Goal: Task Accomplishment & Management: Manage account settings

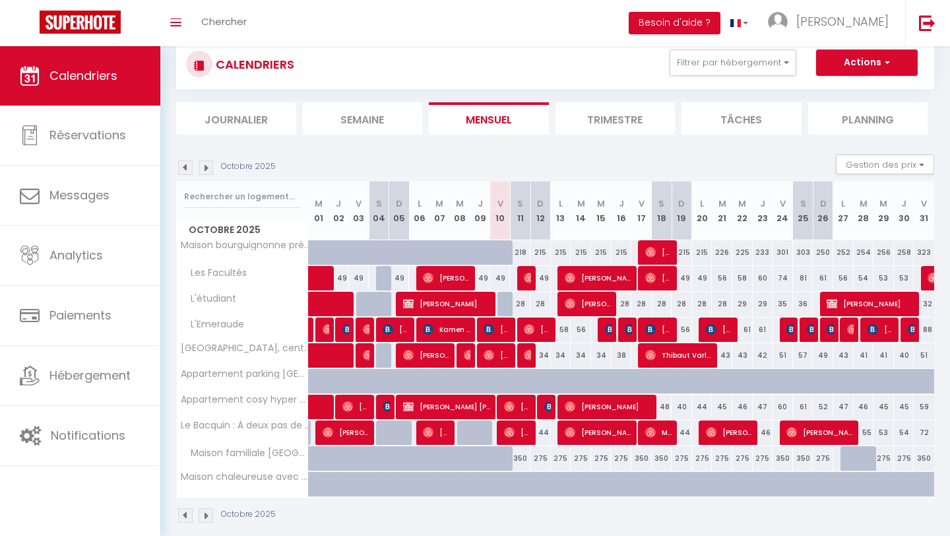
scroll to position [94, 0]
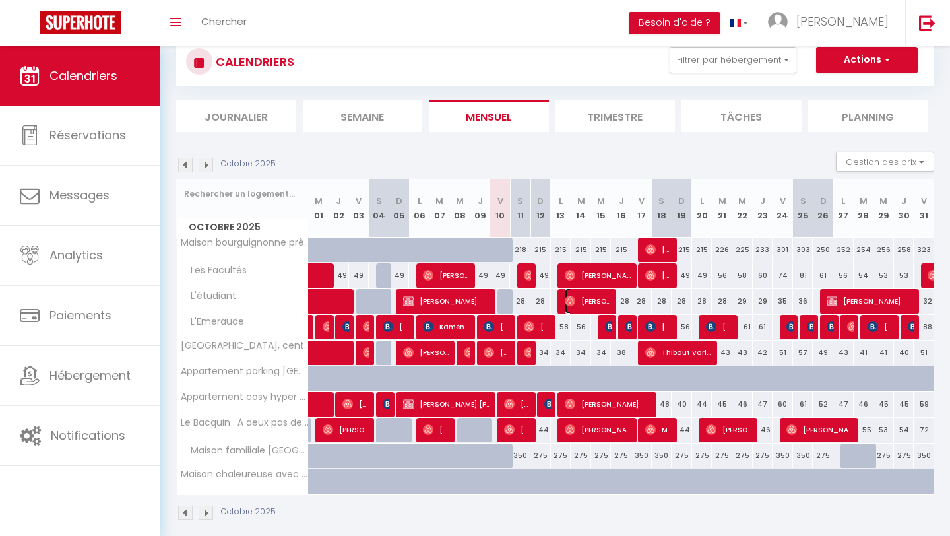
click at [604, 304] on span "[PERSON_NAME]" at bounding box center [589, 300] width 48 height 25
select select "OK"
select select "KO"
select select "0"
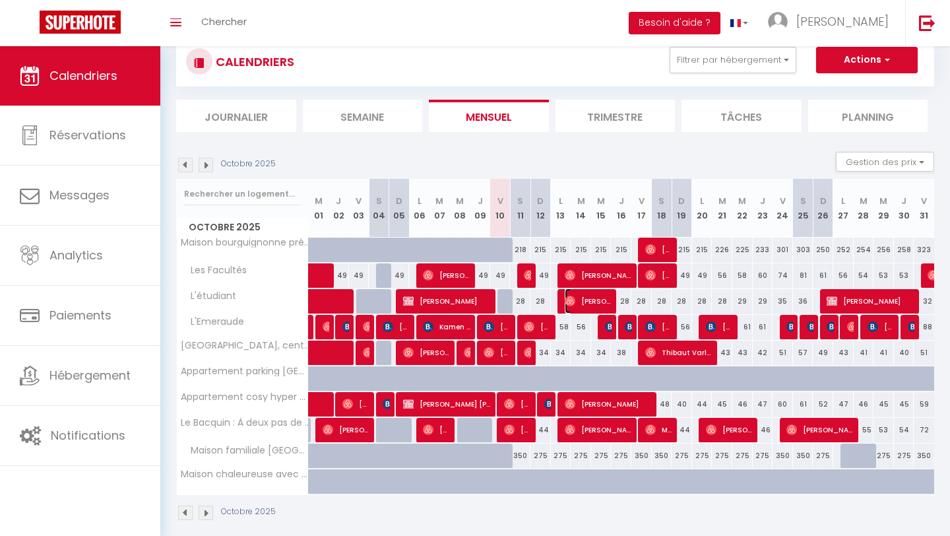
select select "1"
select select
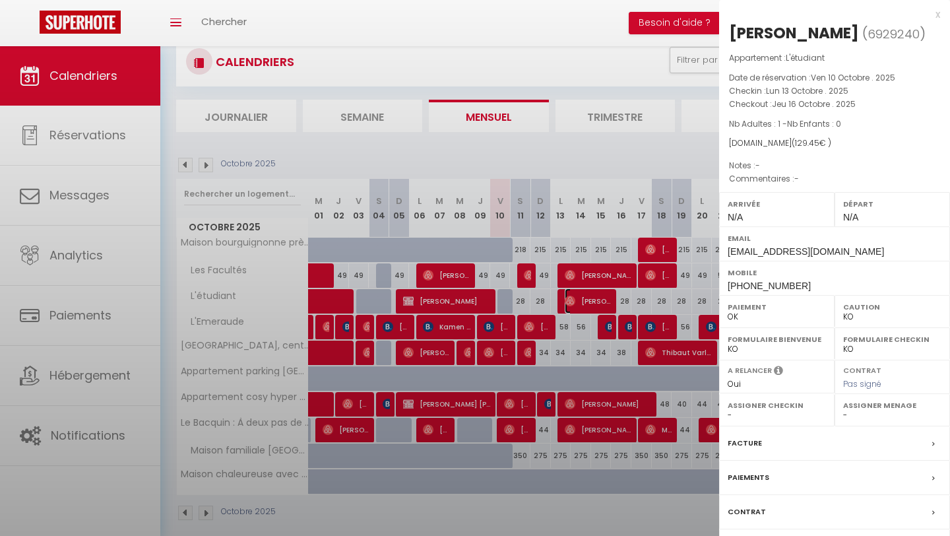
select select "49502"
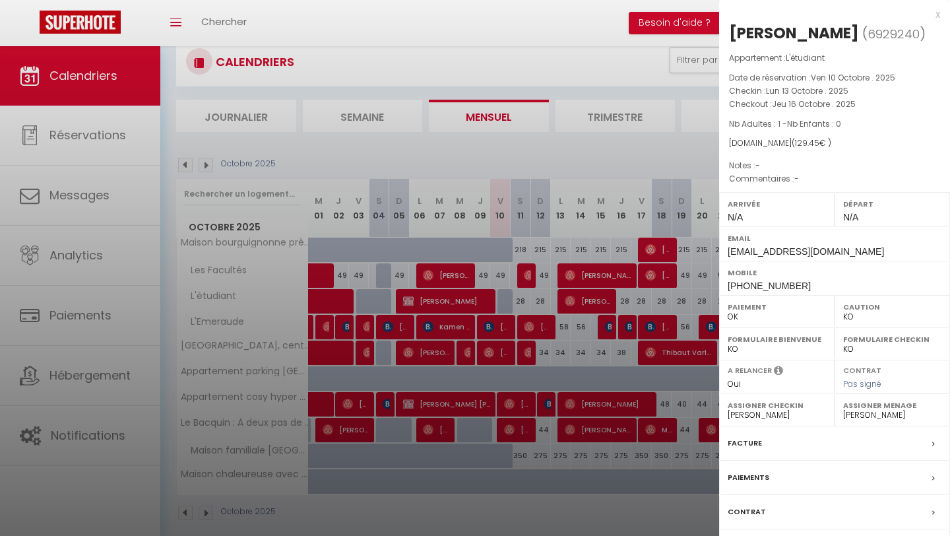
click at [781, 417] on select "- [PERSON_NAME] El [PERSON_NAME] [PERSON_NAME] [PERSON_NAME] [PERSON_NAME] [PER…" at bounding box center [777, 415] width 98 height 12
select select "53715"
click at [728, 409] on select "- [PERSON_NAME] El [PERSON_NAME] [PERSON_NAME] [PERSON_NAME] [PERSON_NAME] [PER…" at bounding box center [777, 415] width 98 height 12
click at [863, 411] on label "Assigner Menage" at bounding box center [892, 405] width 98 height 13
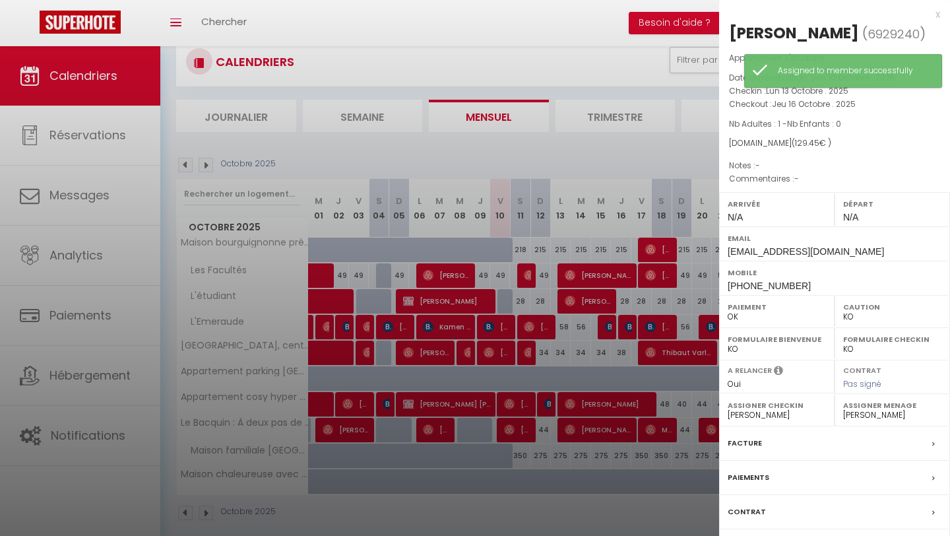
click at [863, 420] on select "- [PERSON_NAME] El [PERSON_NAME] [PERSON_NAME] [PERSON_NAME] [PERSON_NAME] [PER…" at bounding box center [892, 415] width 98 height 12
select select "53715"
click at [843, 409] on select "- [PERSON_NAME] El [PERSON_NAME] [PERSON_NAME] [PERSON_NAME] [PERSON_NAME] [PER…" at bounding box center [892, 415] width 98 height 12
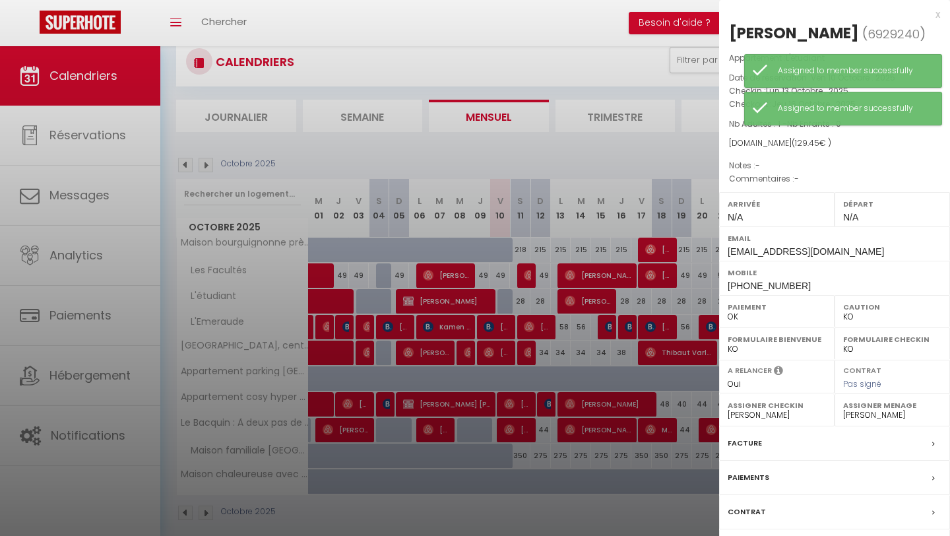
click at [575, 279] on div at bounding box center [475, 268] width 950 height 536
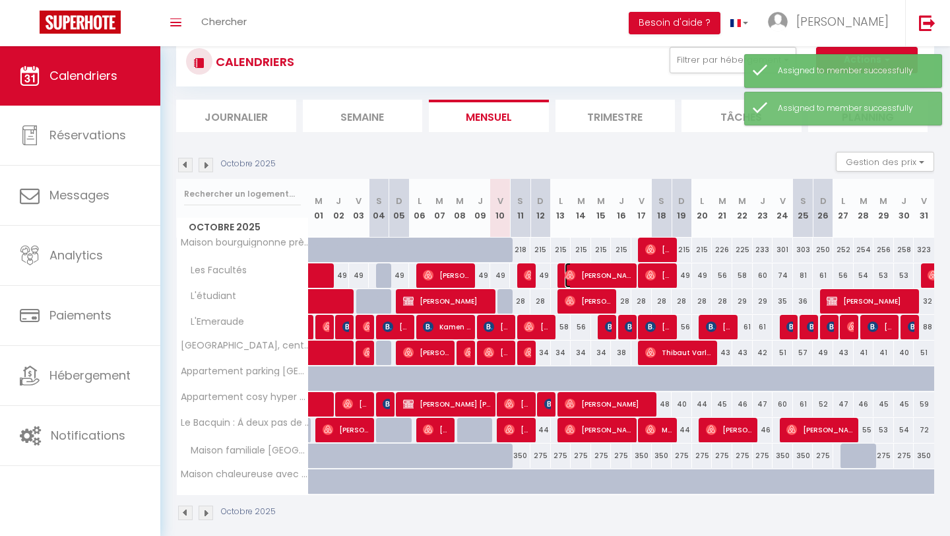
click at [575, 279] on img at bounding box center [570, 275] width 11 height 11
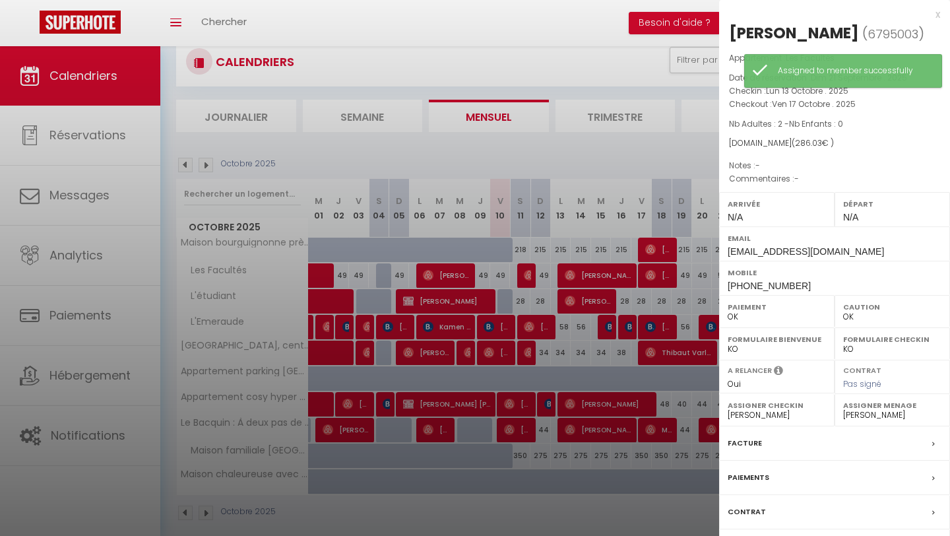
click at [657, 280] on div at bounding box center [475, 268] width 950 height 536
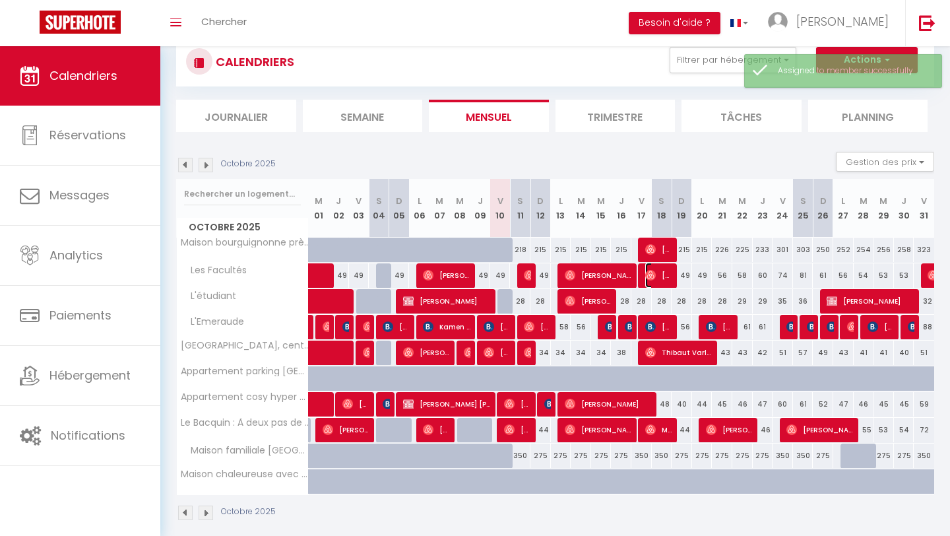
click at [657, 280] on span "[PERSON_NAME]" at bounding box center [658, 275] width 27 height 25
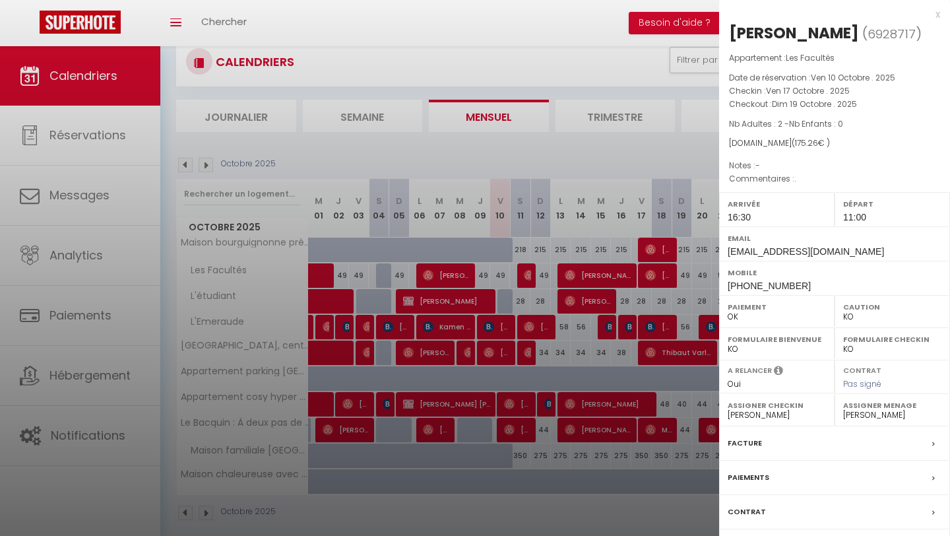
click at [530, 267] on div at bounding box center [475, 268] width 950 height 536
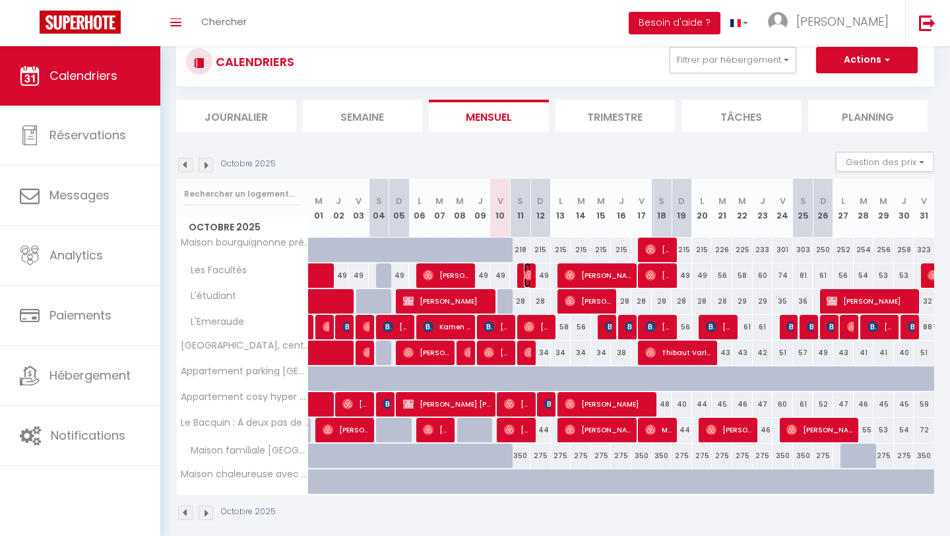
click at [529, 279] on img at bounding box center [529, 275] width 11 height 11
select select "OK"
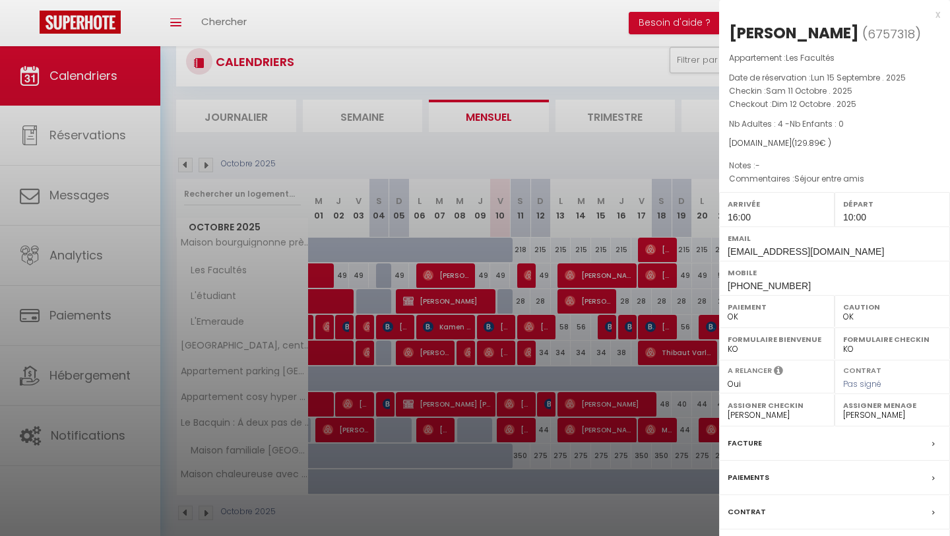
click at [539, 149] on div at bounding box center [475, 268] width 950 height 536
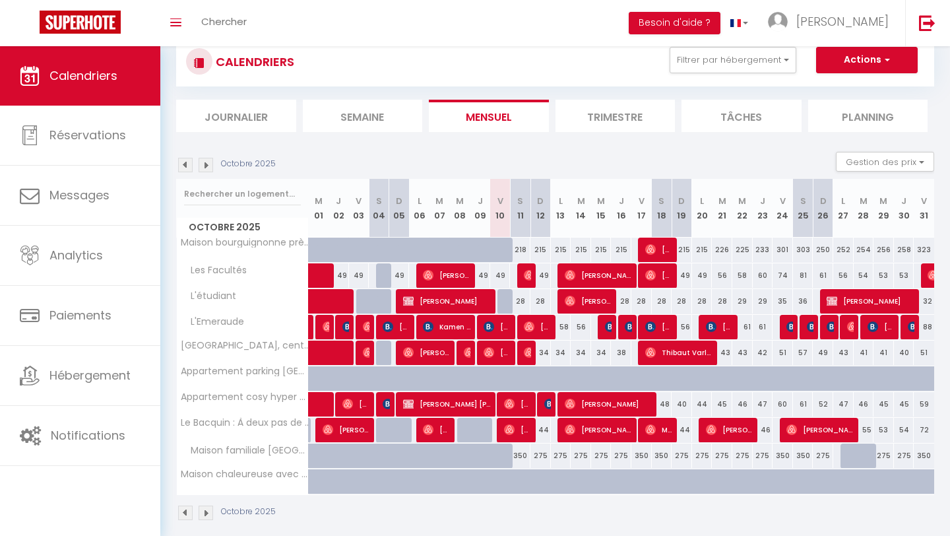
click at [207, 167] on img at bounding box center [206, 165] width 15 height 15
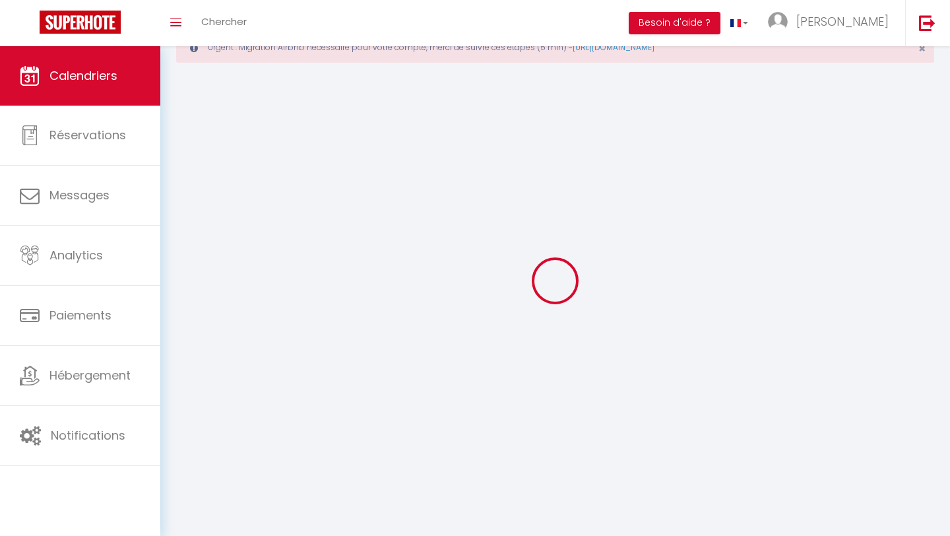
select select "0"
select select "53715"
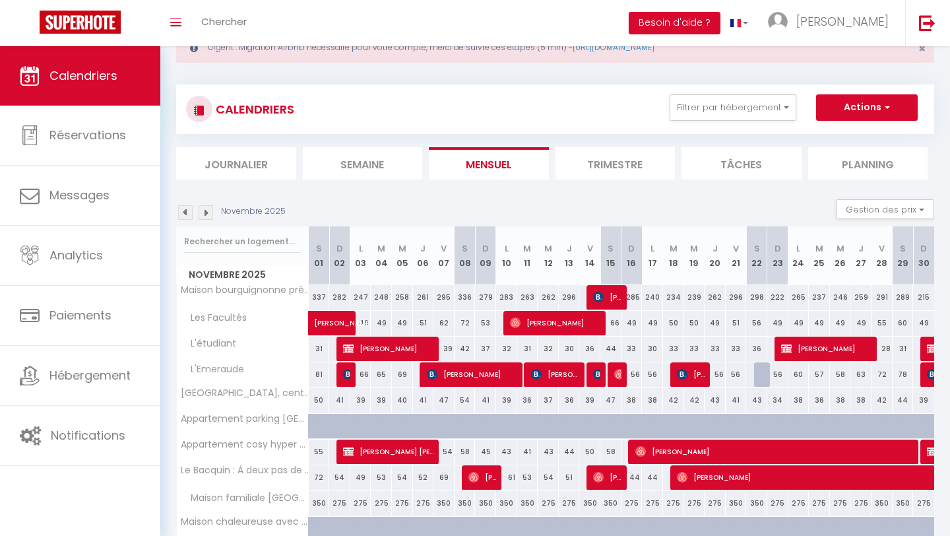
scroll to position [94, 0]
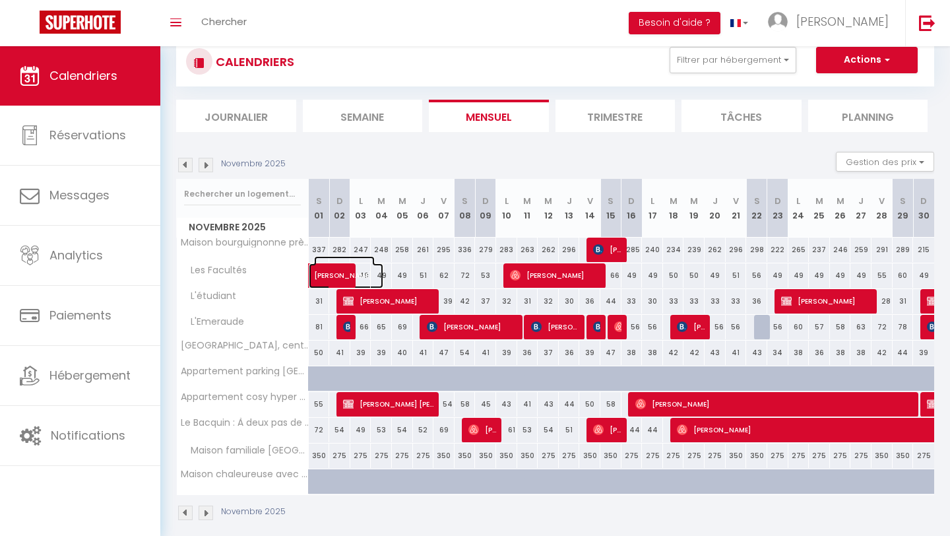
click at [331, 277] on span "[PERSON_NAME]" at bounding box center [344, 268] width 61 height 25
select select "KO"
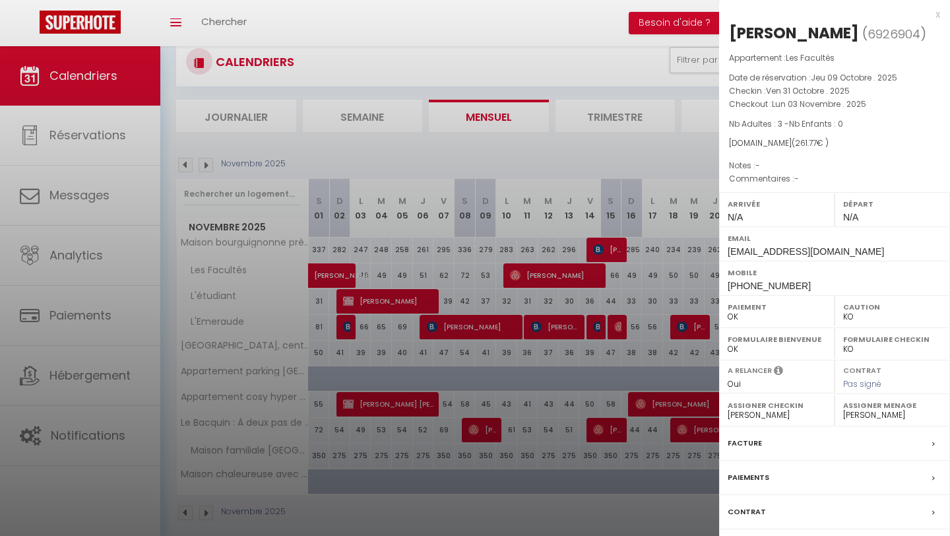
click at [548, 265] on div at bounding box center [475, 268] width 950 height 536
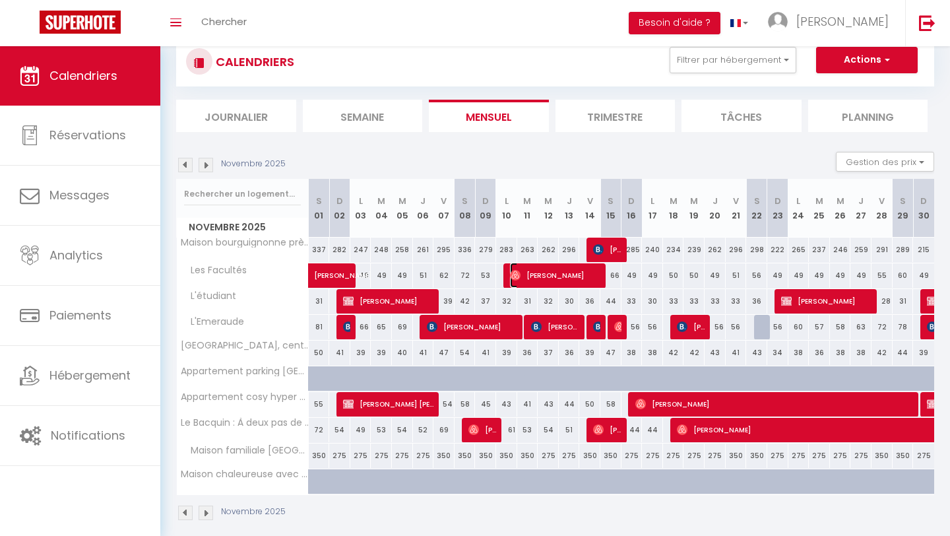
click at [550, 271] on span "[PERSON_NAME]" at bounding box center [556, 275] width 92 height 25
select select "1"
select select "49502"
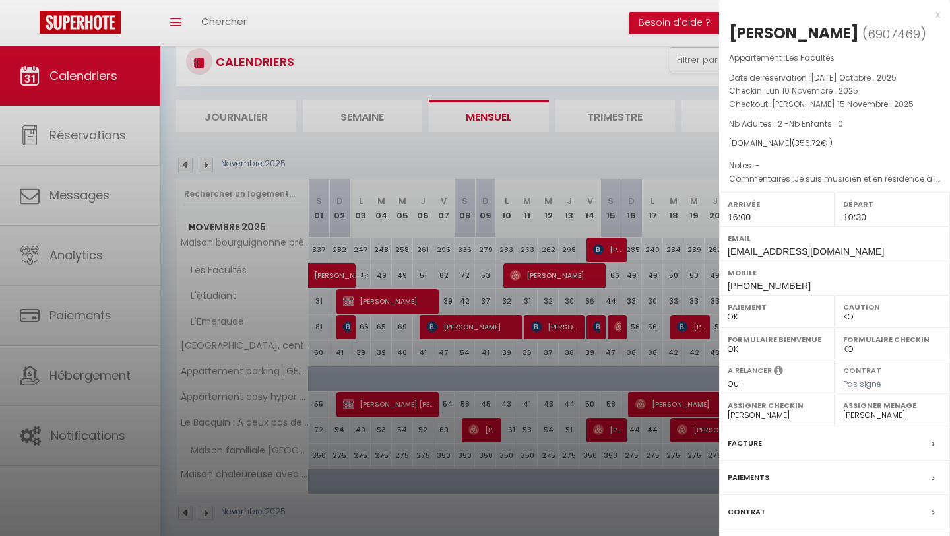
click at [786, 421] on select "- [PERSON_NAME] El [PERSON_NAME] [PERSON_NAME] [PERSON_NAME] [PERSON_NAME] [PER…" at bounding box center [777, 415] width 98 height 12
select select "53715"
click at [728, 421] on select "- [PERSON_NAME] El [PERSON_NAME] [PERSON_NAME] [PERSON_NAME] [PERSON_NAME] [PER…" at bounding box center [777, 415] width 98 height 12
click at [885, 412] on label "Assigner Menage" at bounding box center [892, 405] width 98 height 13
click at [885, 421] on select "- [PERSON_NAME] El [PERSON_NAME] [PERSON_NAME] [PERSON_NAME] [PERSON_NAME] [PER…" at bounding box center [892, 415] width 98 height 12
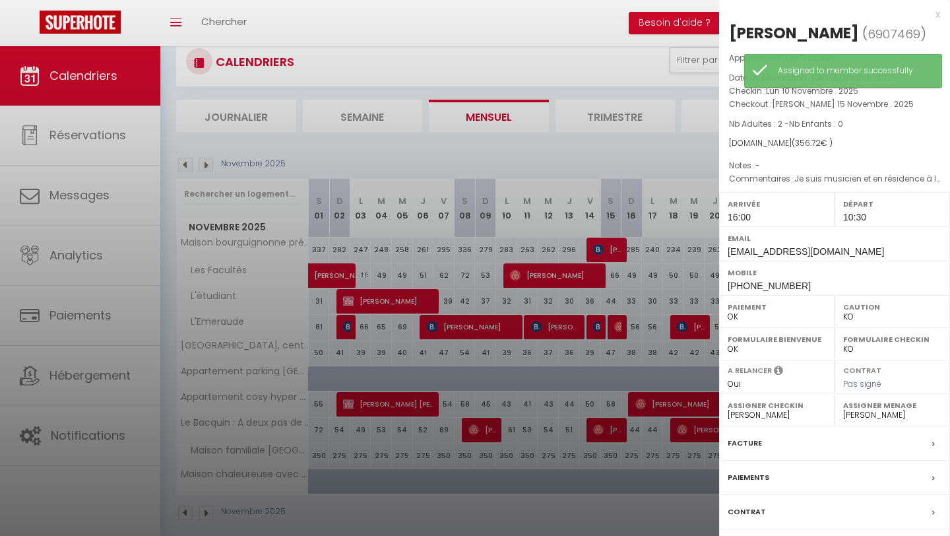
select select "53715"
click at [843, 421] on select "- [PERSON_NAME] El [PERSON_NAME] [PERSON_NAME] [PERSON_NAME] [PERSON_NAME] [PER…" at bounding box center [892, 415] width 98 height 12
click at [411, 293] on div at bounding box center [475, 268] width 950 height 536
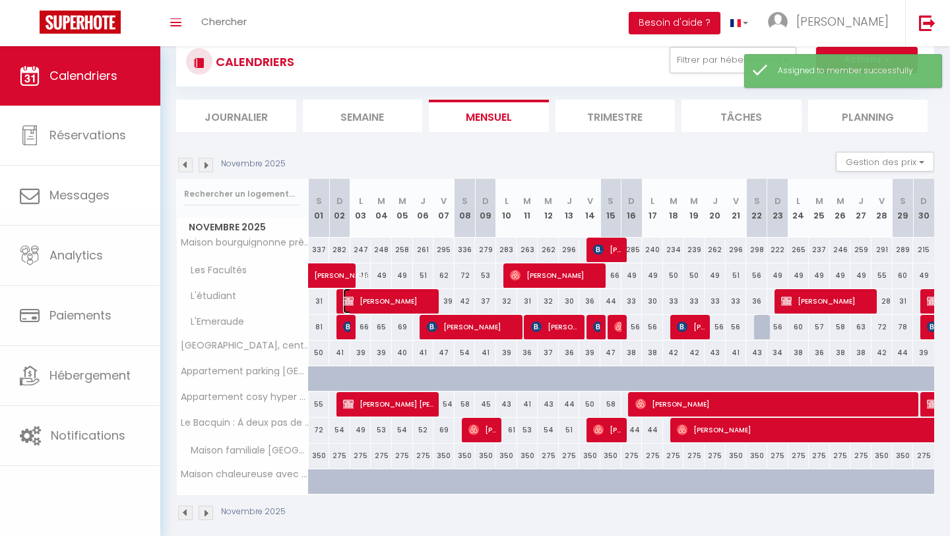
click at [411, 300] on span "[PERSON_NAME]" at bounding box center [389, 300] width 92 height 25
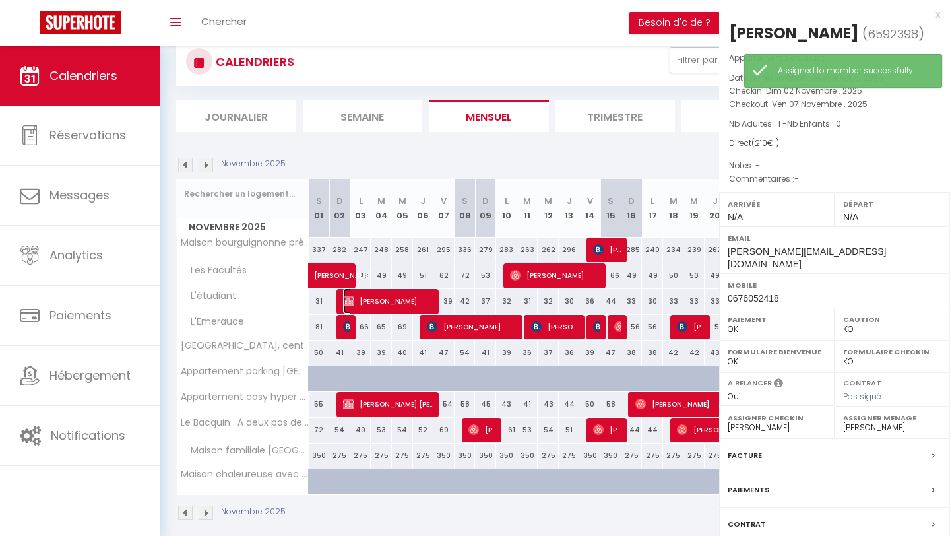
select select "49502"
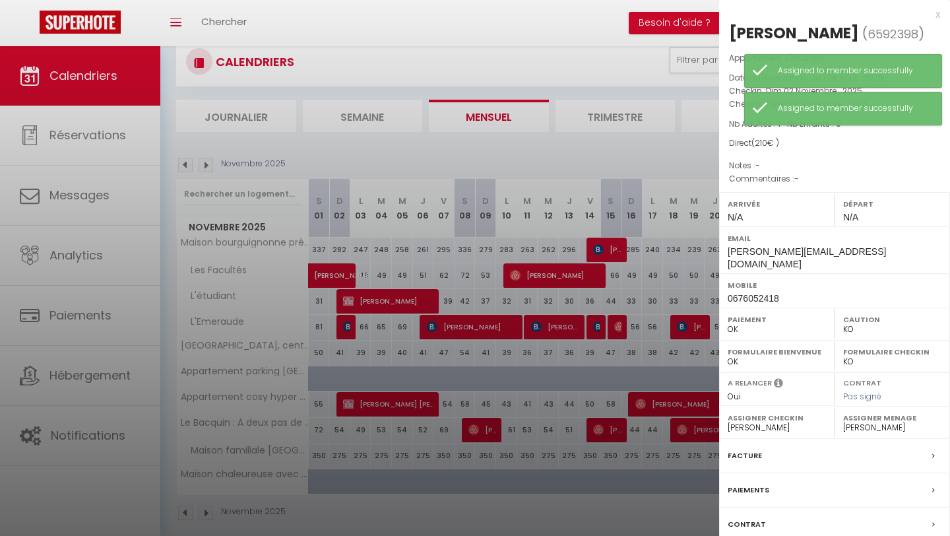
click at [751, 411] on label "Assigner Checkin" at bounding box center [777, 417] width 98 height 13
click at [747, 422] on select "- [PERSON_NAME] El [PERSON_NAME] [PERSON_NAME] [PERSON_NAME] [PERSON_NAME] [PER…" at bounding box center [777, 428] width 98 height 12
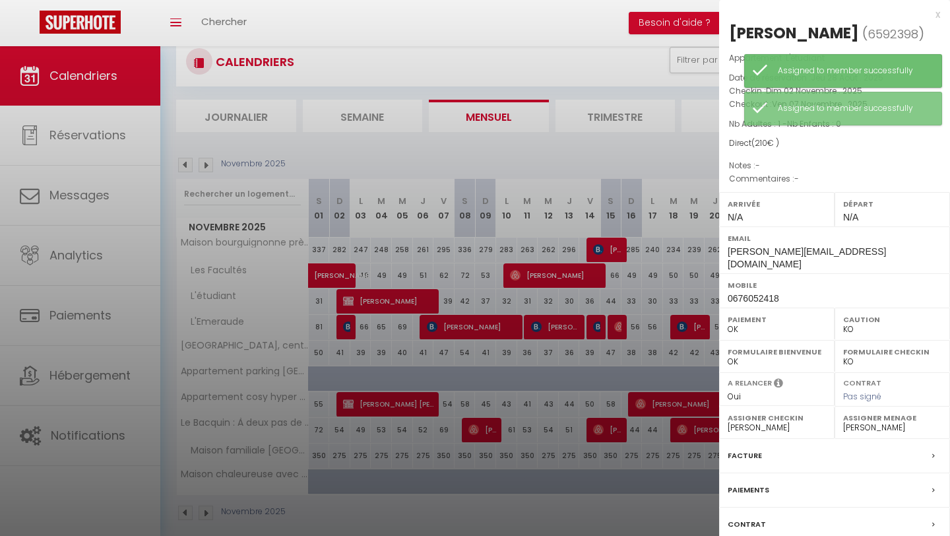
select select "53715"
click at [728, 422] on select "- [PERSON_NAME] El [PERSON_NAME] [PERSON_NAME] [PERSON_NAME] [PERSON_NAME] [PER…" at bounding box center [777, 428] width 98 height 12
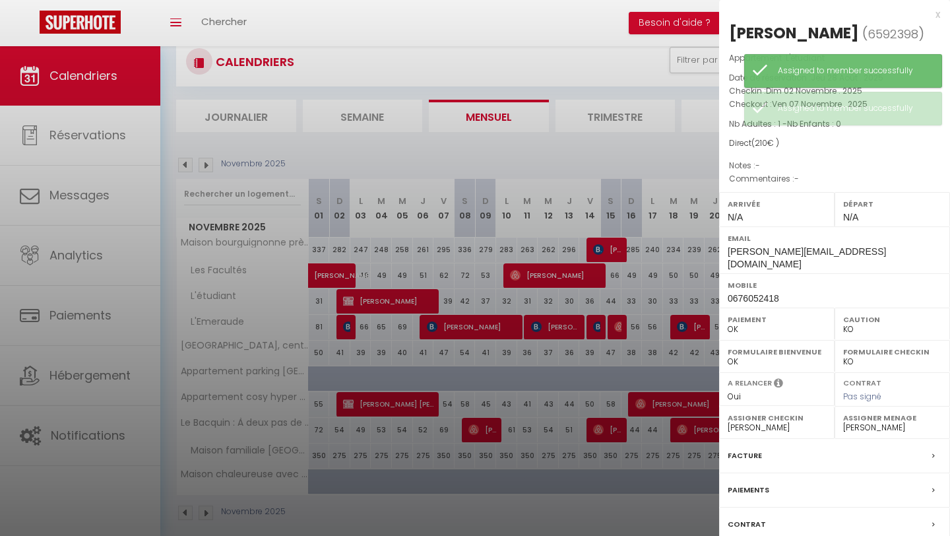
click at [882, 422] on select "- [PERSON_NAME] El [PERSON_NAME] [PERSON_NAME] [PERSON_NAME] [PERSON_NAME] [PER…" at bounding box center [892, 428] width 98 height 12
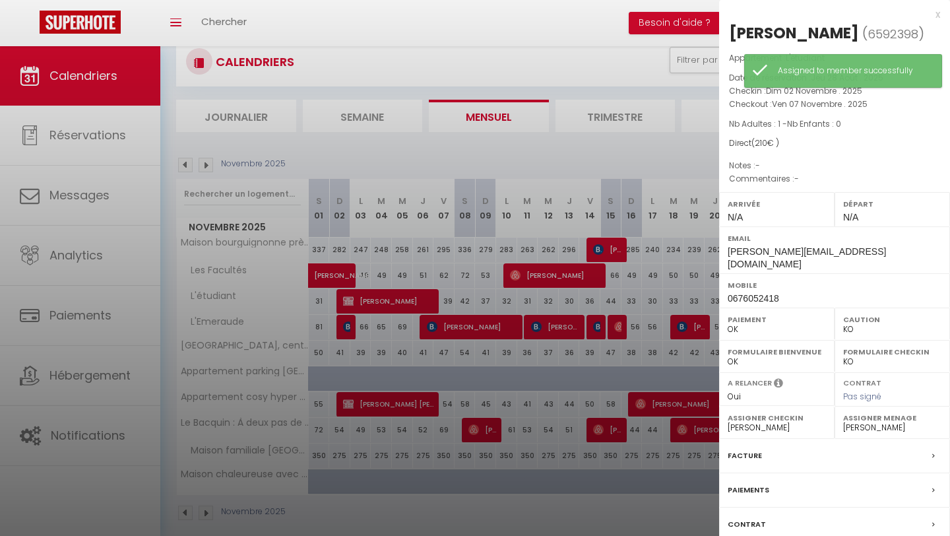
select select "53715"
click at [843, 422] on select "- [PERSON_NAME] El [PERSON_NAME] [PERSON_NAME] [PERSON_NAME] [PERSON_NAME] [PER…" at bounding box center [892, 428] width 98 height 12
click at [632, 300] on div at bounding box center [475, 268] width 950 height 536
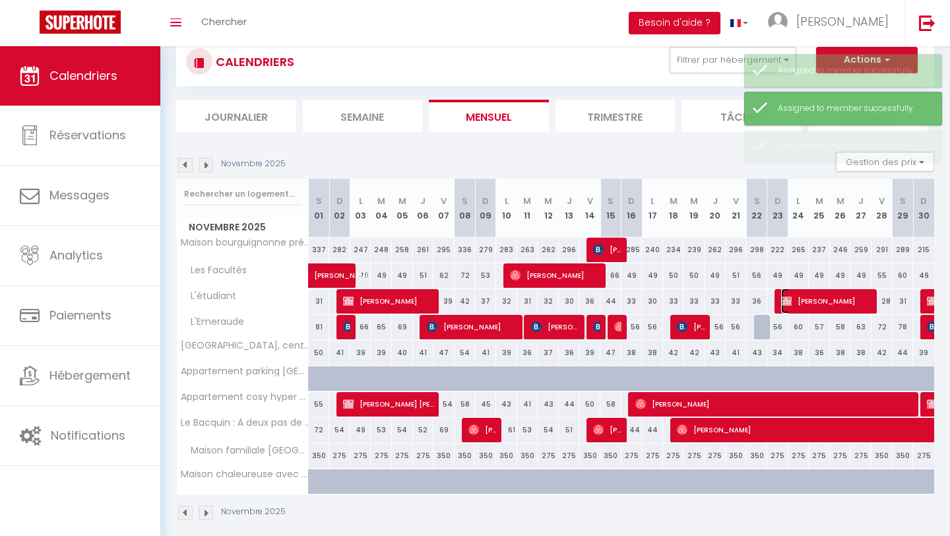
click at [842, 302] on span "[PERSON_NAME]" at bounding box center [827, 300] width 92 height 25
select select "49502"
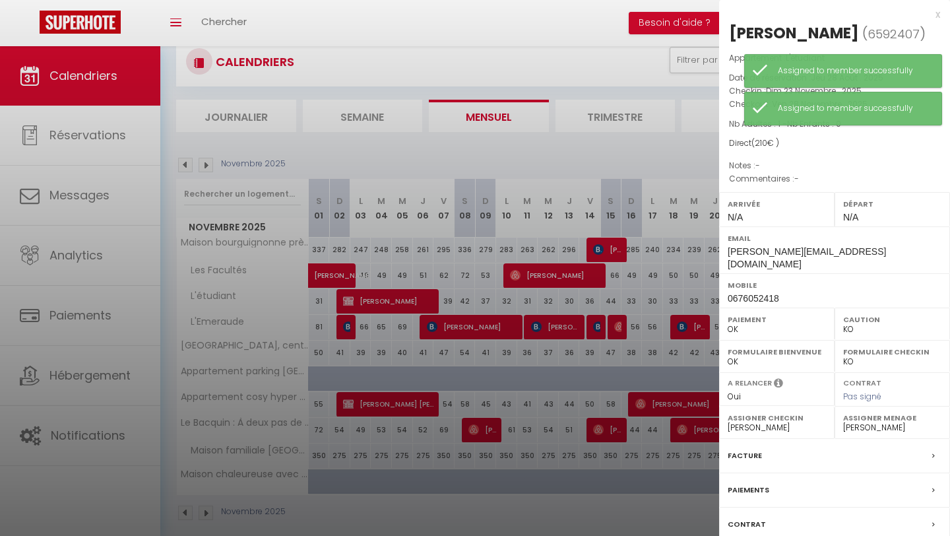
click at [797, 422] on select "- [PERSON_NAME] El [PERSON_NAME] [PERSON_NAME] [PERSON_NAME] [PERSON_NAME] [PER…" at bounding box center [777, 428] width 98 height 12
select select "53715"
click at [728, 422] on select "- [PERSON_NAME] El [PERSON_NAME] [PERSON_NAME] [PERSON_NAME] [PERSON_NAME] [PER…" at bounding box center [777, 428] width 98 height 12
click at [866, 422] on select "- [PERSON_NAME] El [PERSON_NAME] [PERSON_NAME] [PERSON_NAME] [PERSON_NAME] [PER…" at bounding box center [892, 428] width 98 height 12
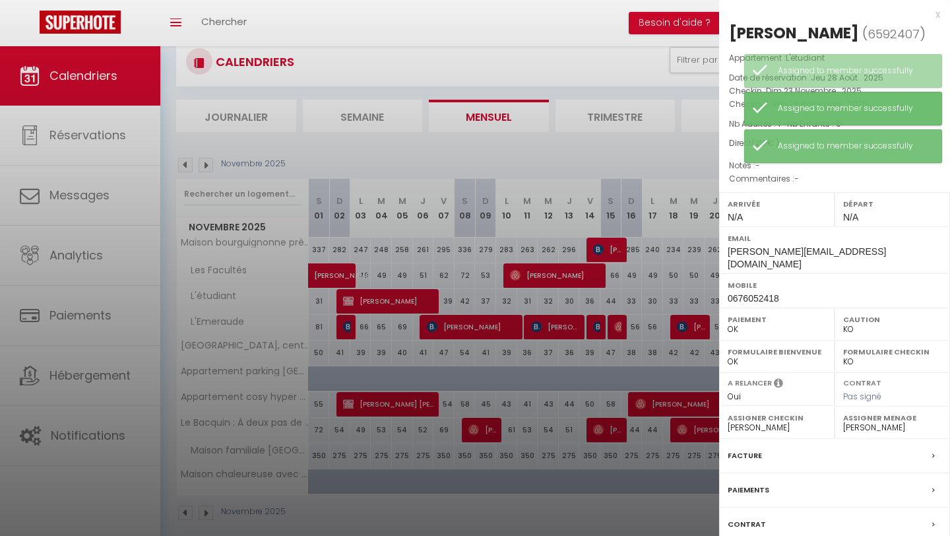
select select "53715"
click at [843, 422] on select "- [PERSON_NAME] El [PERSON_NAME] [PERSON_NAME] [PERSON_NAME] [PERSON_NAME] [PER…" at bounding box center [892, 428] width 98 height 12
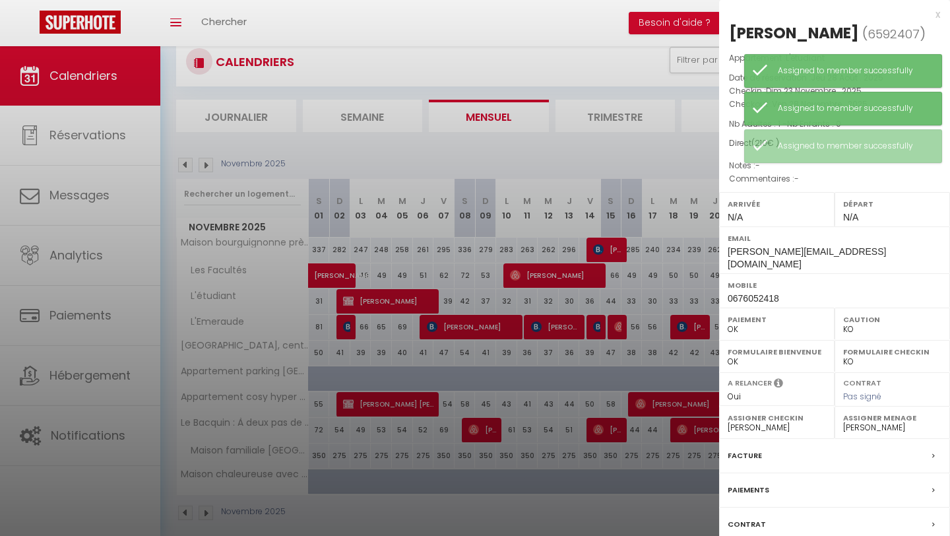
click at [687, 294] on div at bounding box center [475, 268] width 950 height 536
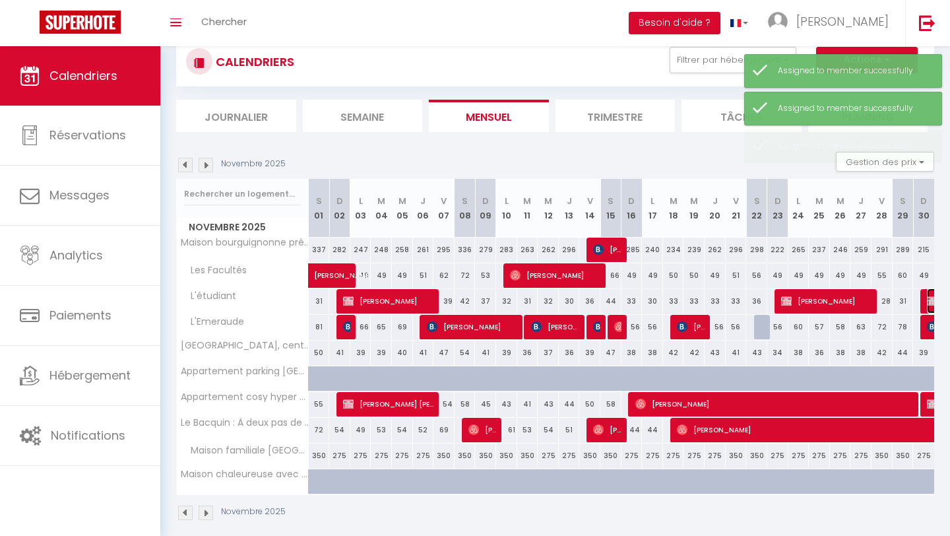
click at [930, 299] on img at bounding box center [932, 301] width 11 height 11
select select "49502"
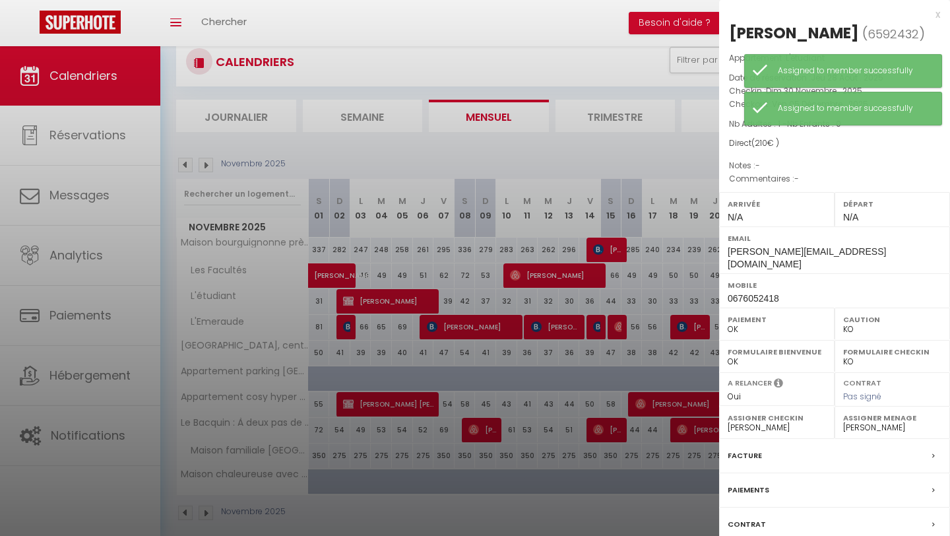
click at [760, 411] on label "Assigner Checkin" at bounding box center [777, 417] width 98 height 13
click at [753, 422] on select "- [PERSON_NAME] El [PERSON_NAME] [PERSON_NAME] [PERSON_NAME] [PERSON_NAME] [PER…" at bounding box center [777, 428] width 98 height 12
select select "53715"
click at [728, 422] on select "- [PERSON_NAME] El [PERSON_NAME] [PERSON_NAME] [PERSON_NAME] [PERSON_NAME] [PER…" at bounding box center [777, 428] width 98 height 12
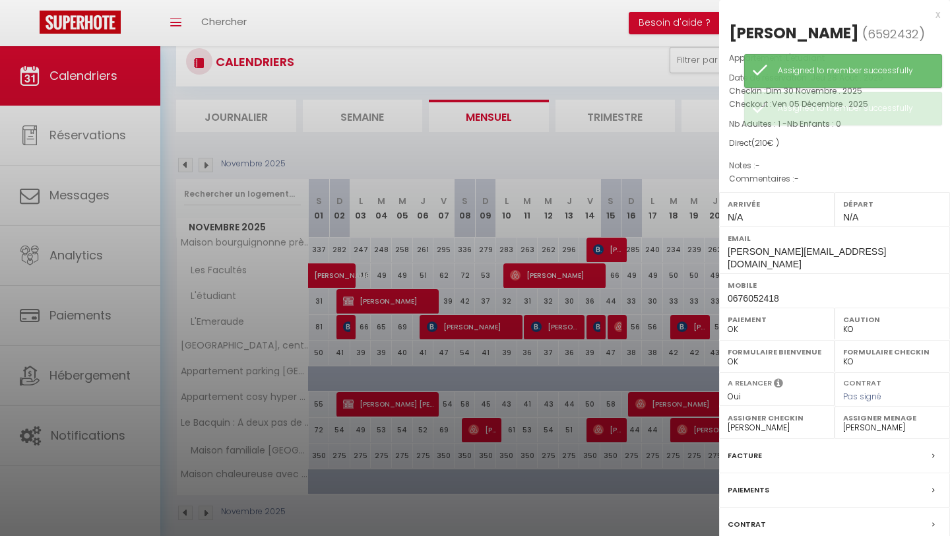
click at [859, 422] on div "Assigner Menage - [PERSON_NAME] El [PERSON_NAME] [PERSON_NAME] [PERSON_NAME] [P…" at bounding box center [893, 423] width 116 height 32
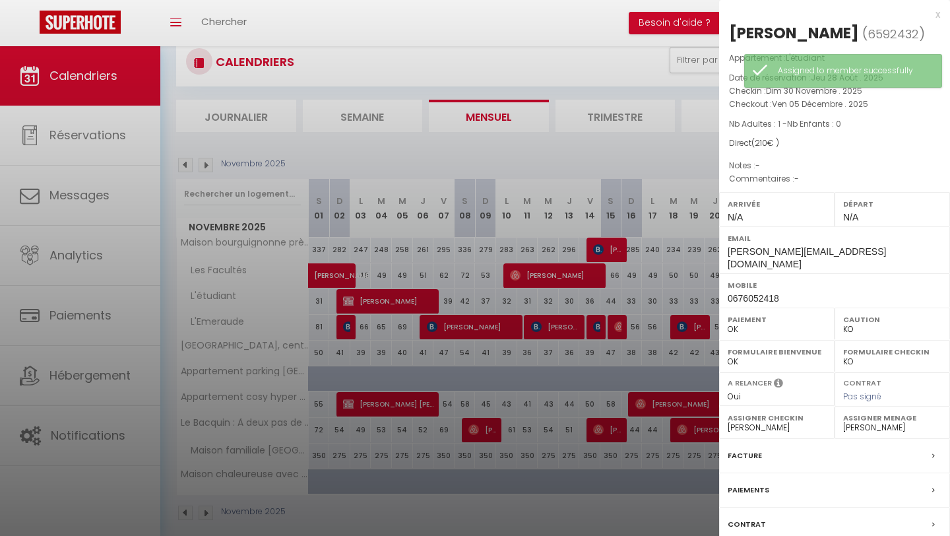
click at [857, 411] on label "Assigner Menage" at bounding box center [892, 417] width 98 height 13
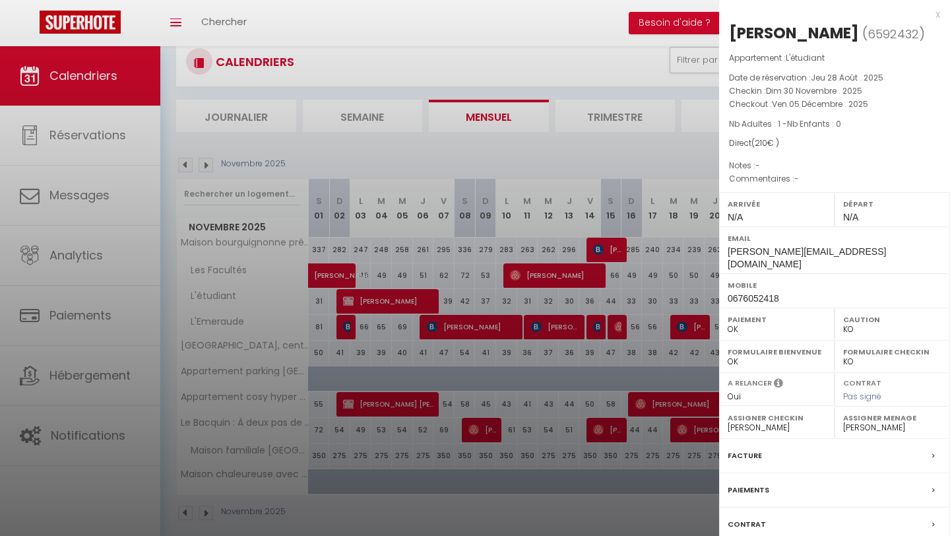
click at [856, 422] on select "- [PERSON_NAME] El [PERSON_NAME] [PERSON_NAME] [PERSON_NAME] [PERSON_NAME] [PER…" at bounding box center [892, 428] width 98 height 12
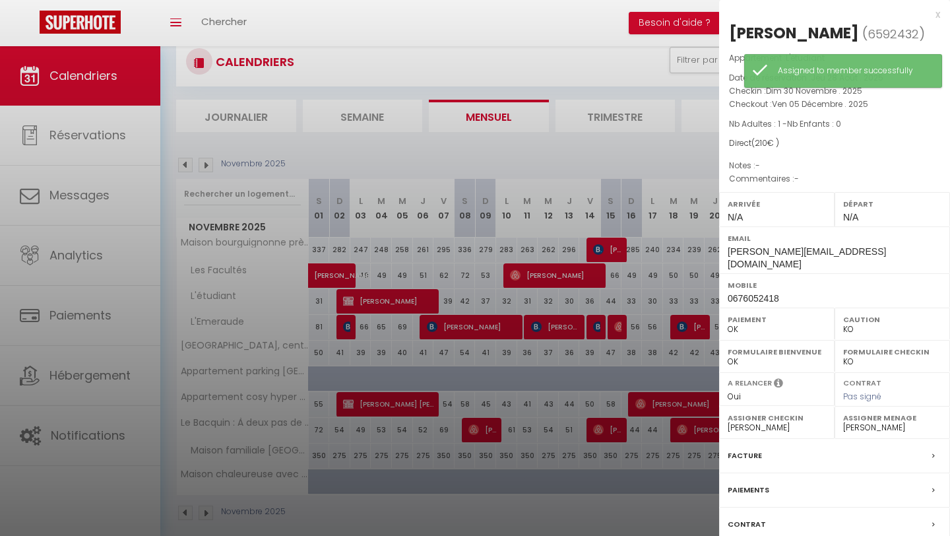
select select "53715"
click at [843, 422] on select "- [PERSON_NAME] El [PERSON_NAME] [PERSON_NAME] [PERSON_NAME] [PERSON_NAME] [PER…" at bounding box center [892, 428] width 98 height 12
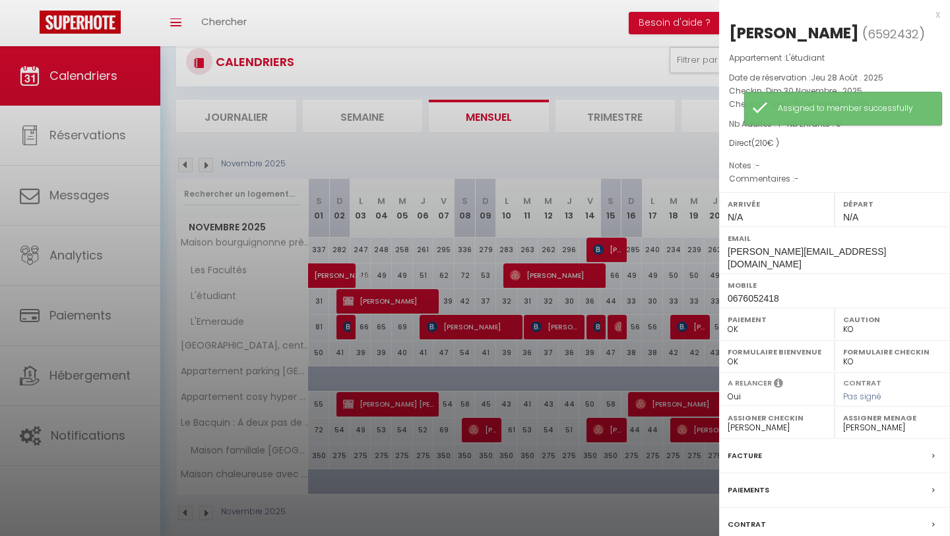
click at [422, 164] on div at bounding box center [475, 268] width 950 height 536
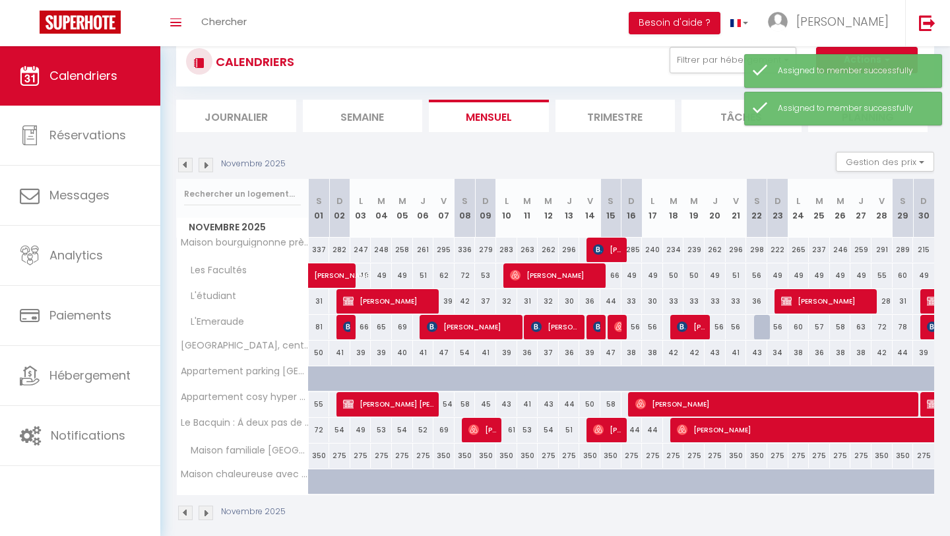
click at [207, 168] on img at bounding box center [206, 165] width 15 height 15
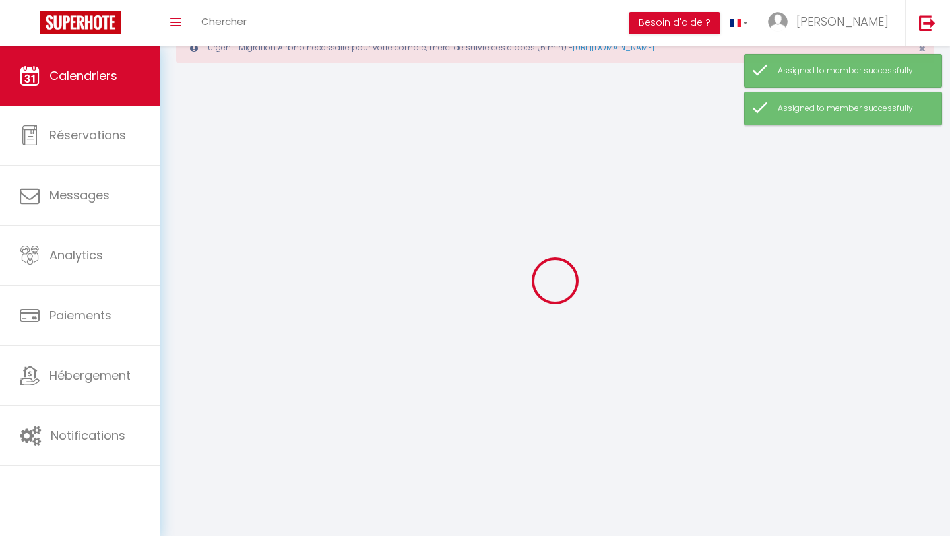
select select "KO"
select select "0"
select select "53715"
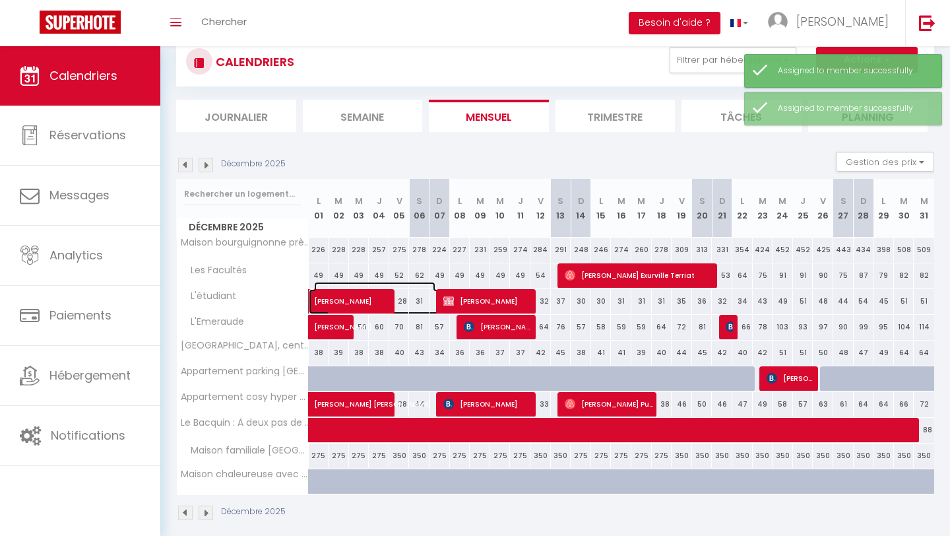
click at [362, 300] on span "[PERSON_NAME]" at bounding box center [374, 294] width 121 height 25
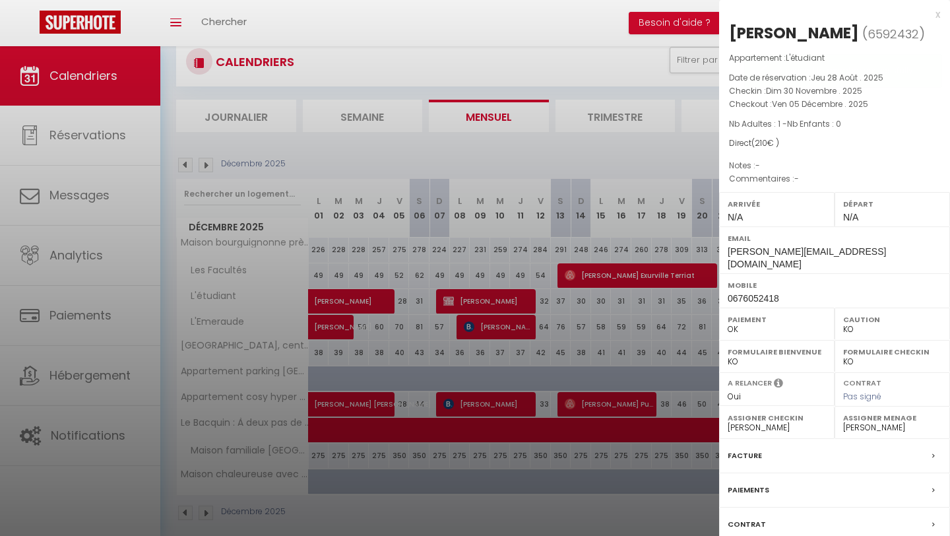
click at [498, 304] on div at bounding box center [475, 268] width 950 height 536
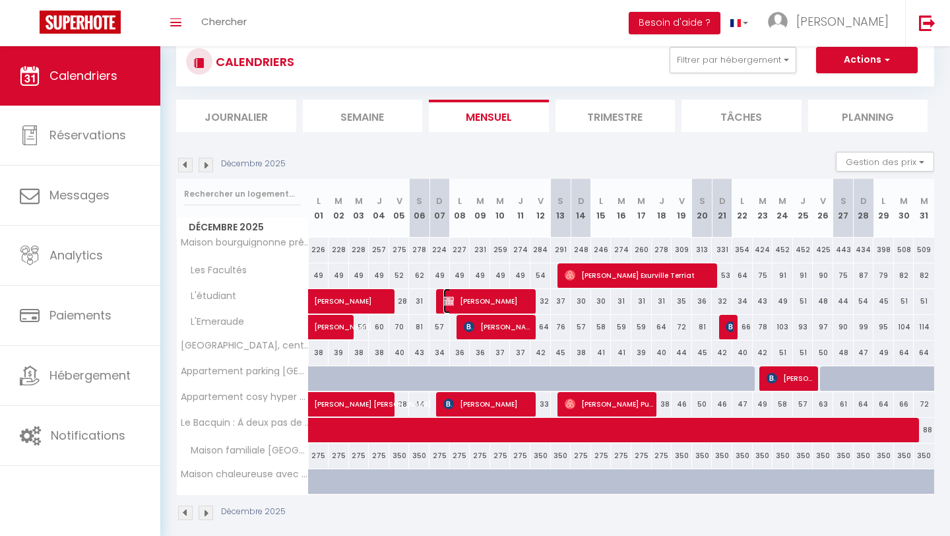
click at [498, 304] on span "[PERSON_NAME]" at bounding box center [488, 300] width 88 height 25
select select "49502"
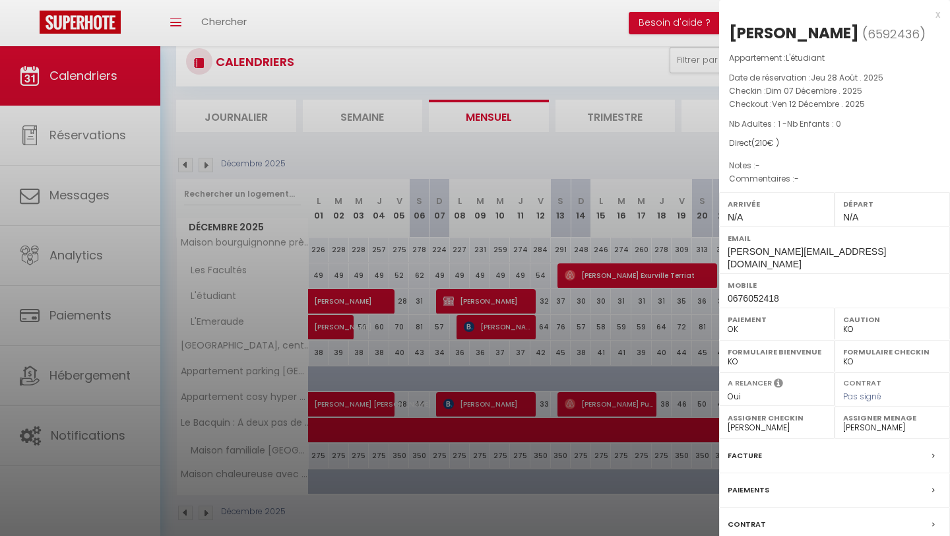
click at [741, 422] on select "- [PERSON_NAME] El [PERSON_NAME] [PERSON_NAME] [PERSON_NAME] [PERSON_NAME] [PER…" at bounding box center [777, 428] width 98 height 12
select select "53715"
click at [728, 422] on select "- [PERSON_NAME] El [PERSON_NAME] [PERSON_NAME] [PERSON_NAME] [PERSON_NAME] [PER…" at bounding box center [777, 428] width 98 height 12
click at [888, 422] on select "- [PERSON_NAME] El [PERSON_NAME] [PERSON_NAME] [PERSON_NAME] [PERSON_NAME] [PER…" at bounding box center [892, 428] width 98 height 12
select select "53715"
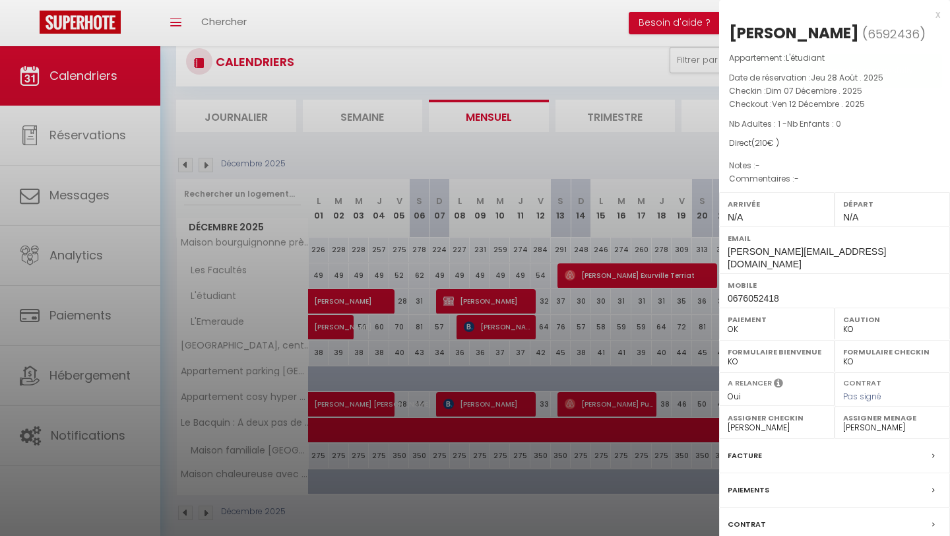
click at [843, 422] on select "- [PERSON_NAME] El [PERSON_NAME] [PERSON_NAME] [PERSON_NAME] [PERSON_NAME] [PER…" at bounding box center [892, 428] width 98 height 12
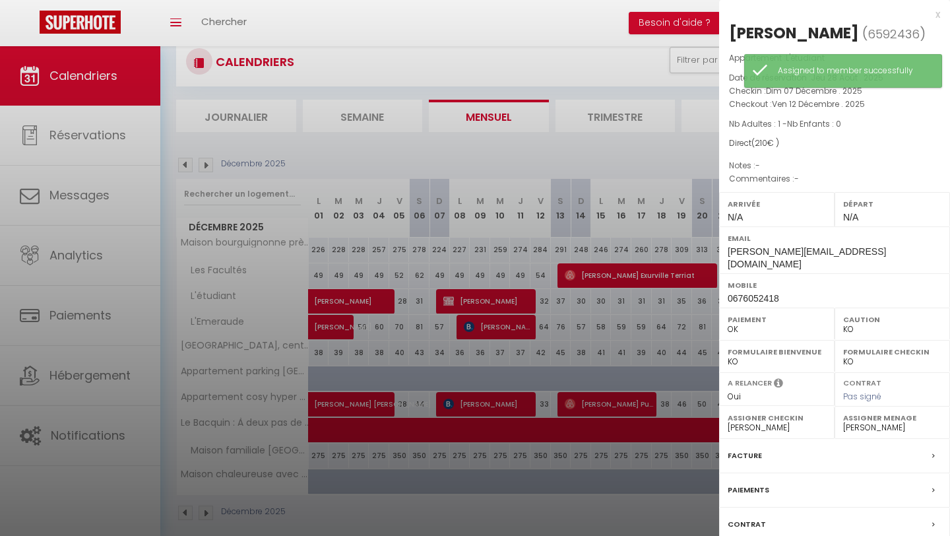
click at [593, 274] on div at bounding box center [475, 268] width 950 height 536
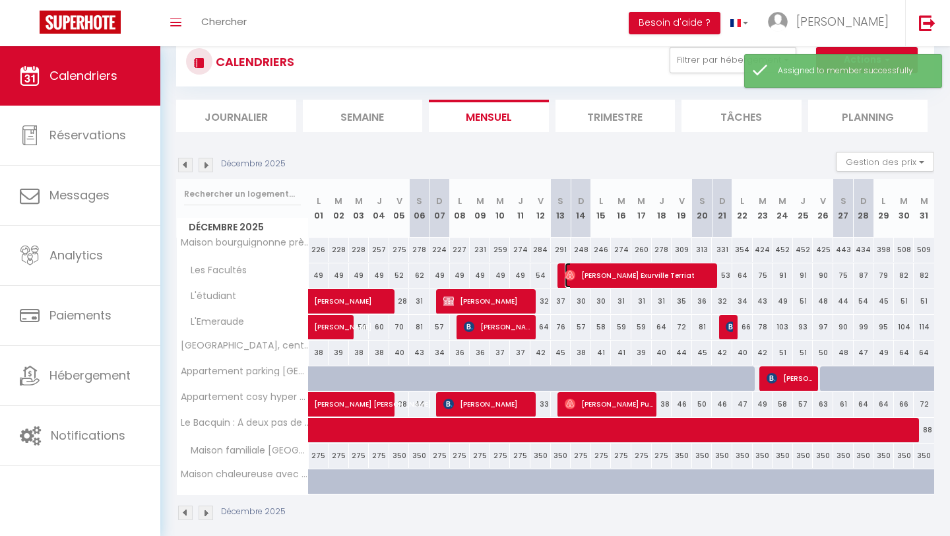
click at [593, 274] on span "[PERSON_NAME] Exurville Terriat" at bounding box center [640, 275] width 150 height 25
select select "49502"
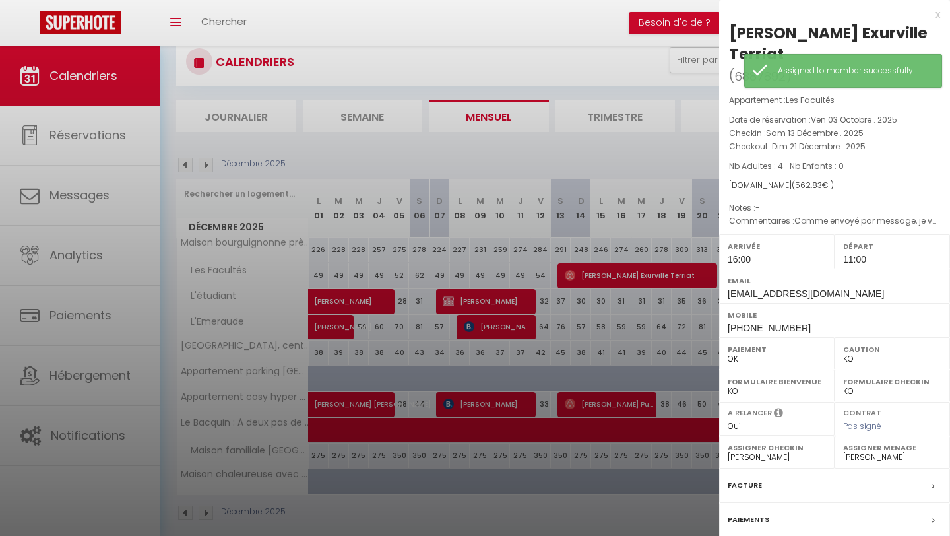
click at [769, 441] on label "Assigner Checkin" at bounding box center [777, 447] width 98 height 13
click at [770, 451] on select "- [PERSON_NAME] El [PERSON_NAME] [PERSON_NAME] [PERSON_NAME] [PERSON_NAME] [PER…" at bounding box center [777, 457] width 98 height 12
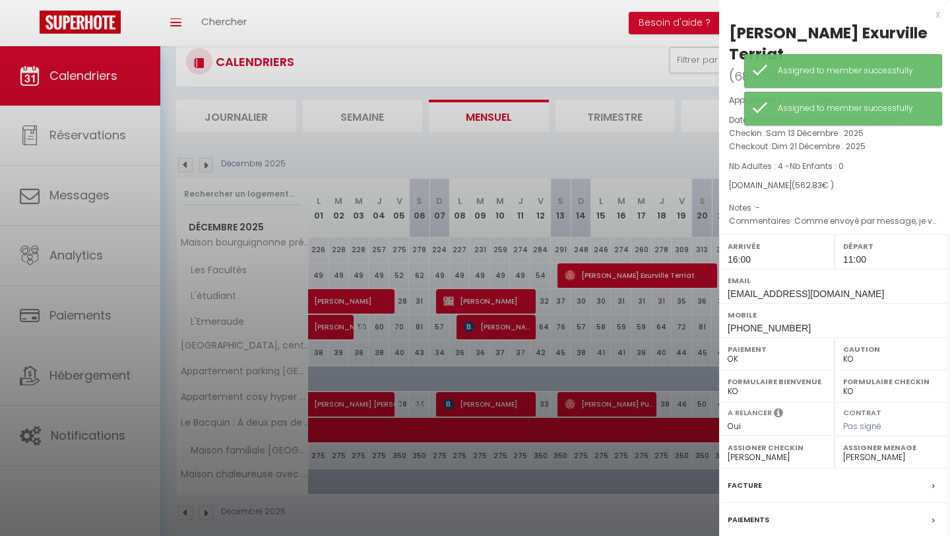
select select "53715"
click at [728, 451] on select "- [PERSON_NAME] El [PERSON_NAME] [PERSON_NAME] [PERSON_NAME] [PERSON_NAME] [PER…" at bounding box center [777, 457] width 98 height 12
click at [873, 441] on label "Assigner Menage" at bounding box center [892, 447] width 98 height 13
click at [867, 451] on select "- [PERSON_NAME] El [PERSON_NAME] [PERSON_NAME] [PERSON_NAME] [PERSON_NAME] [PER…" at bounding box center [892, 457] width 98 height 12
select select "53715"
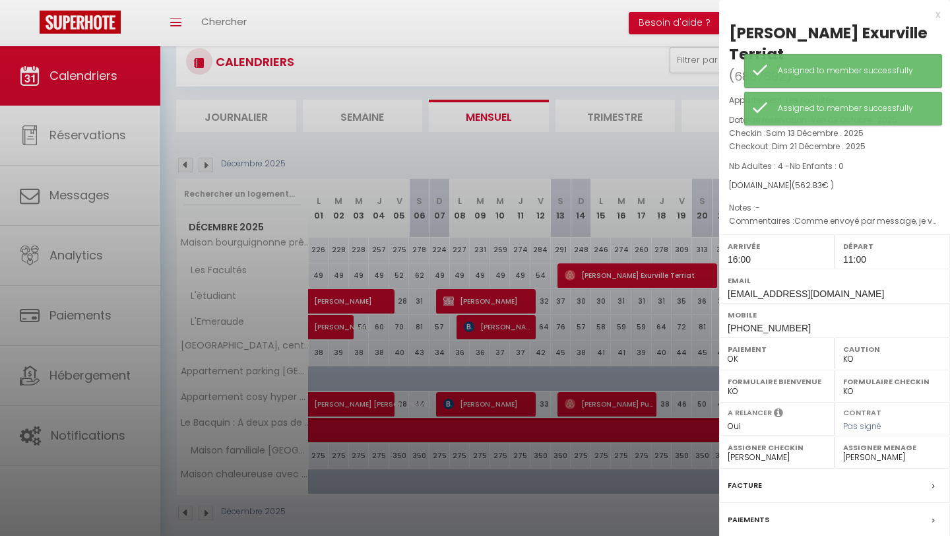
click at [843, 451] on select "- [PERSON_NAME] El [PERSON_NAME] [PERSON_NAME] [PERSON_NAME] [PERSON_NAME] [PER…" at bounding box center [892, 457] width 98 height 12
click at [636, 314] on div at bounding box center [475, 268] width 950 height 536
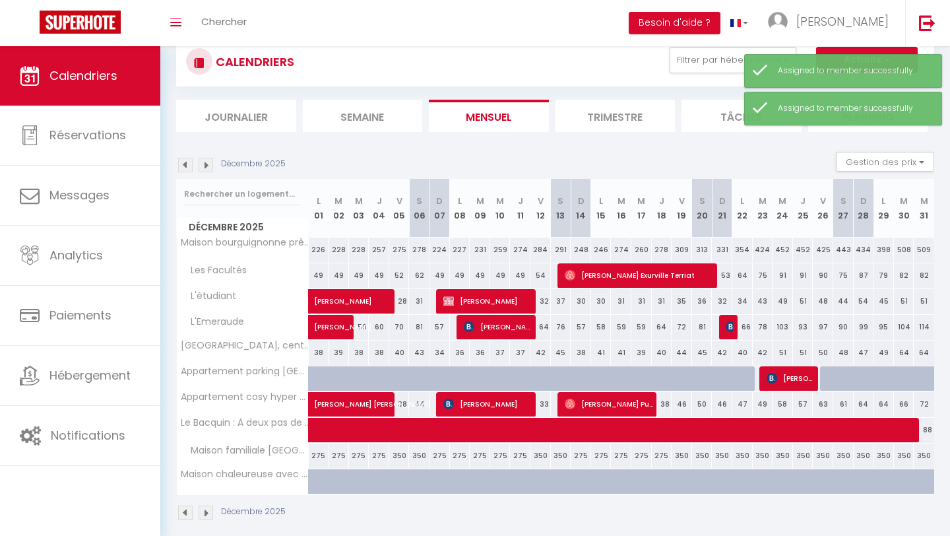
click at [207, 166] on img at bounding box center [206, 165] width 15 height 15
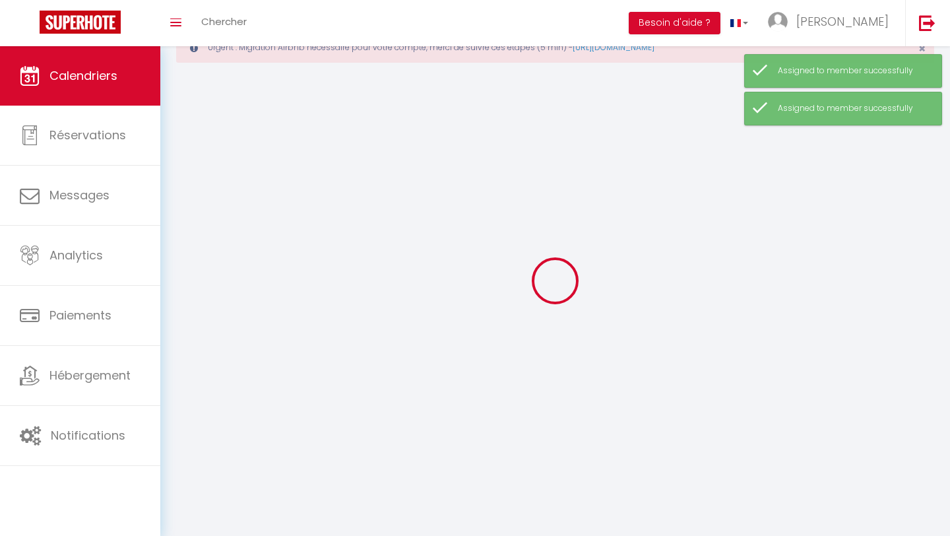
select select "KO"
select select "0"
select select "53715"
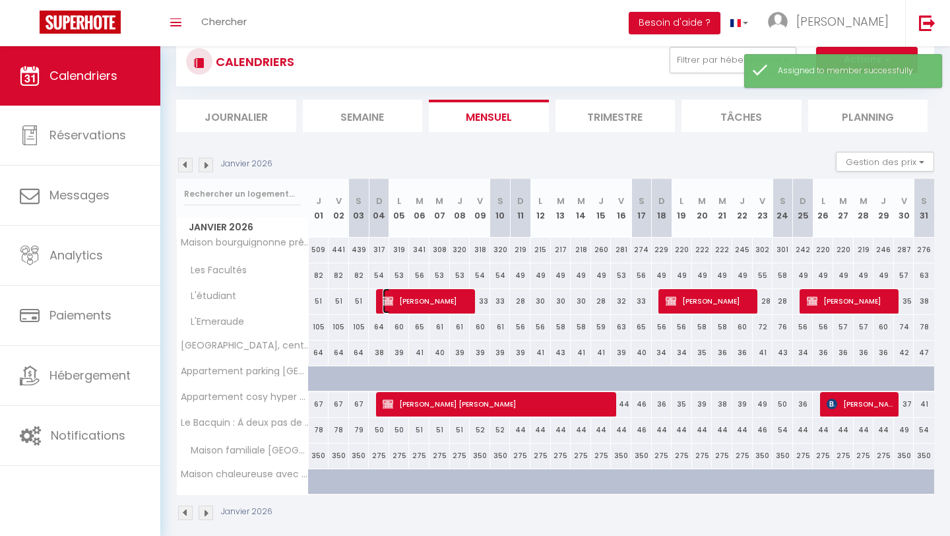
click at [448, 302] on span "[PERSON_NAME]" at bounding box center [427, 300] width 88 height 25
select select "49502"
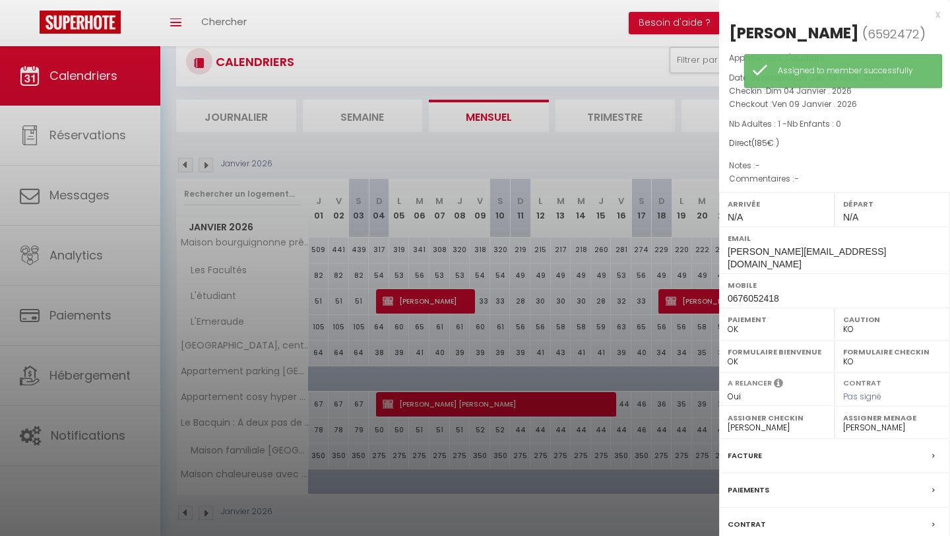
click at [741, 422] on select "- [PERSON_NAME] El [PERSON_NAME] [PERSON_NAME] [PERSON_NAME] [PERSON_NAME] [PER…" at bounding box center [777, 428] width 98 height 12
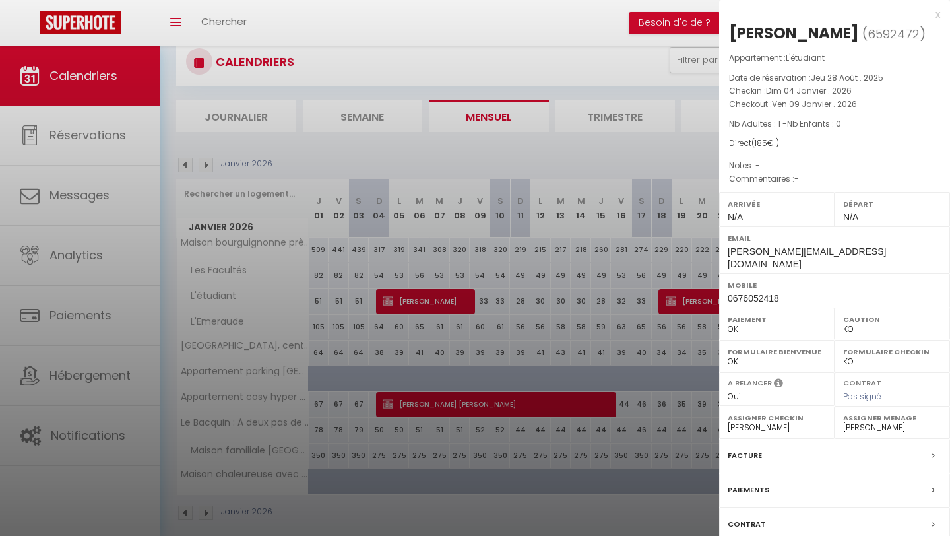
select select "53715"
click at [728, 422] on select "- [PERSON_NAME] El [PERSON_NAME] [PERSON_NAME] [PERSON_NAME] [PERSON_NAME] [PER…" at bounding box center [777, 428] width 98 height 12
click at [873, 422] on select "- [PERSON_NAME] El [PERSON_NAME] [PERSON_NAME] [PERSON_NAME] [PERSON_NAME] [PER…" at bounding box center [892, 428] width 98 height 12
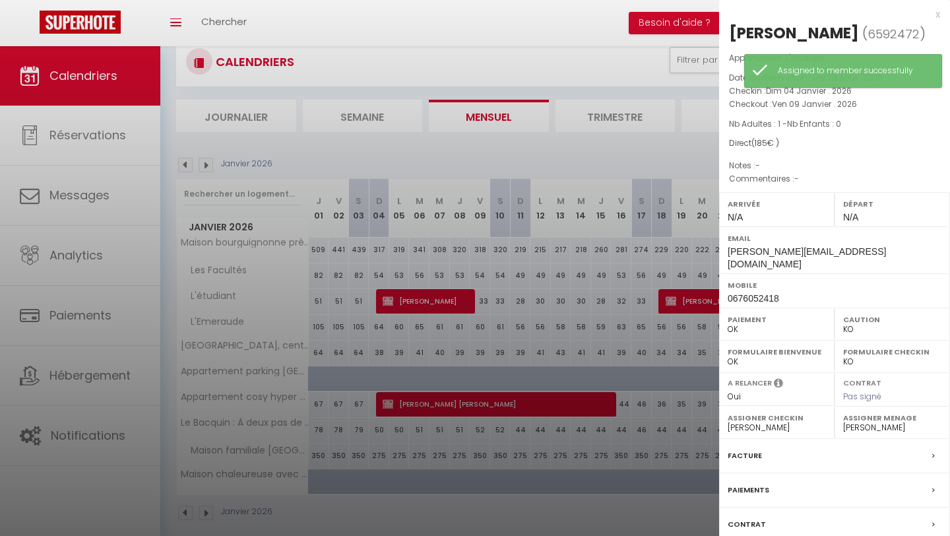
select select "53715"
click at [843, 422] on select "- [PERSON_NAME] El [PERSON_NAME] [PERSON_NAME] [PERSON_NAME] [PERSON_NAME] [PER…" at bounding box center [892, 428] width 98 height 12
click at [689, 302] on div at bounding box center [475, 268] width 950 height 536
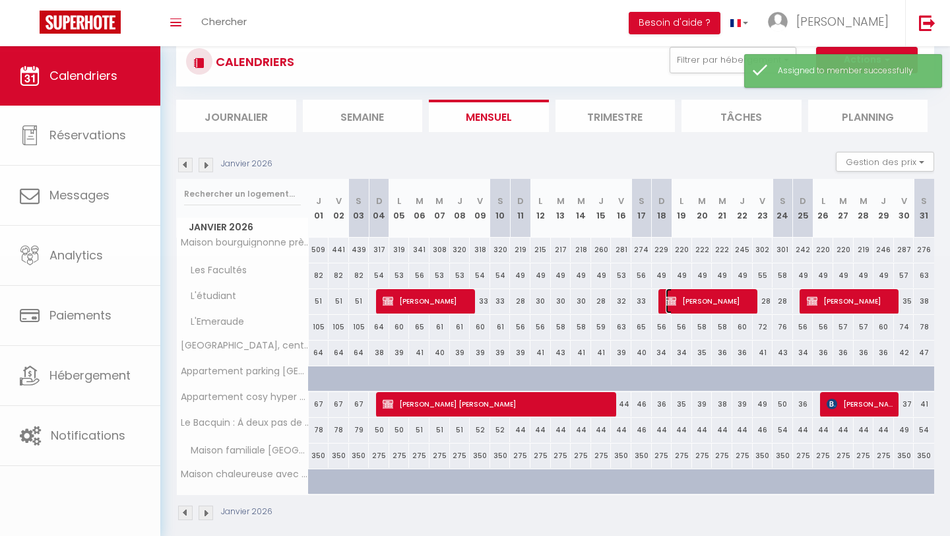
click at [689, 302] on span "[PERSON_NAME]" at bounding box center [710, 300] width 88 height 25
select select "49502"
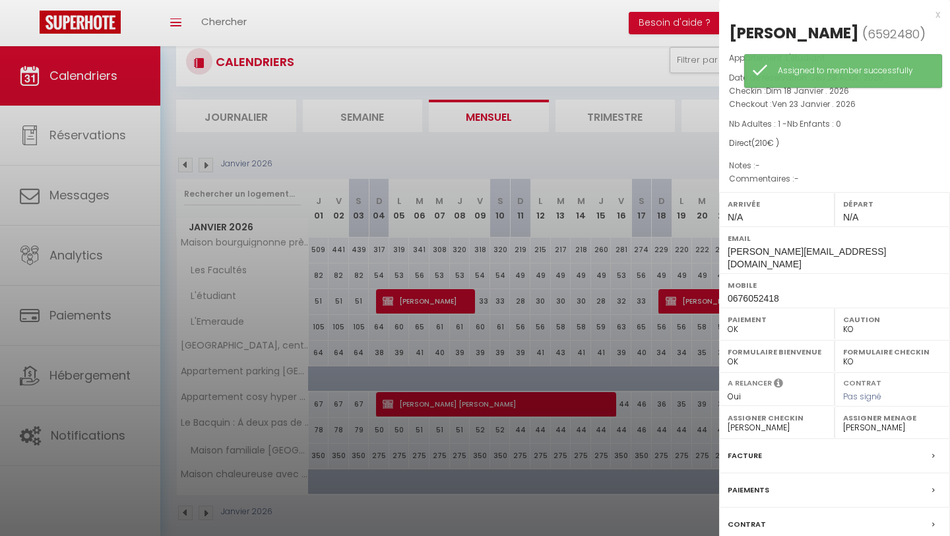
click at [787, 411] on label "Assigner Checkin" at bounding box center [777, 417] width 98 height 13
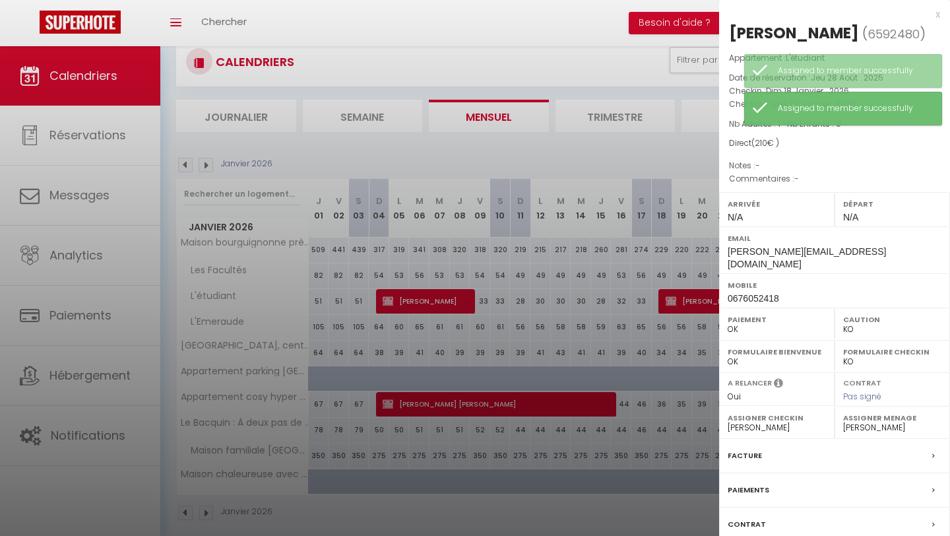
click at [772, 422] on select "- [PERSON_NAME] El [PERSON_NAME] [PERSON_NAME] [PERSON_NAME] [PERSON_NAME] [PER…" at bounding box center [777, 428] width 98 height 12
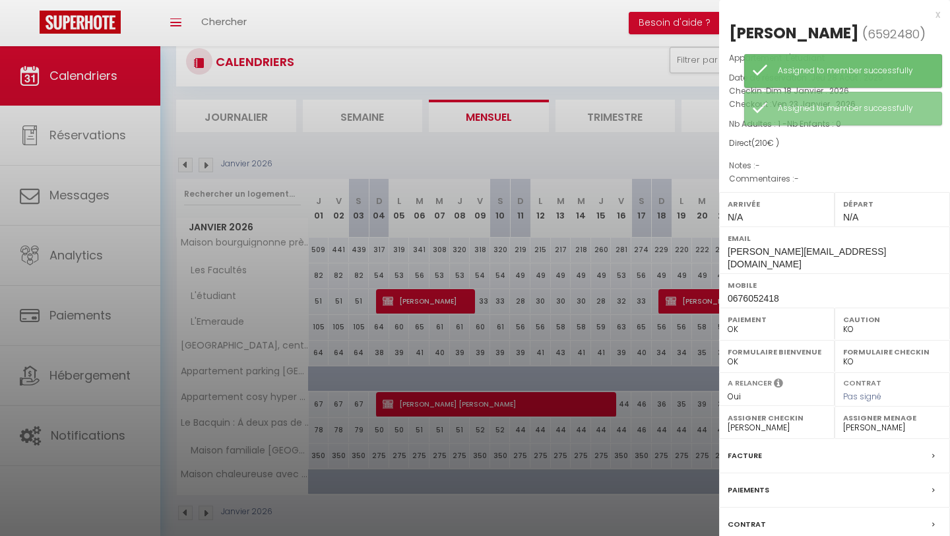
select select "53715"
click at [728, 422] on select "- [PERSON_NAME] El [PERSON_NAME] [PERSON_NAME] [PERSON_NAME] [PERSON_NAME] [PER…" at bounding box center [777, 428] width 98 height 12
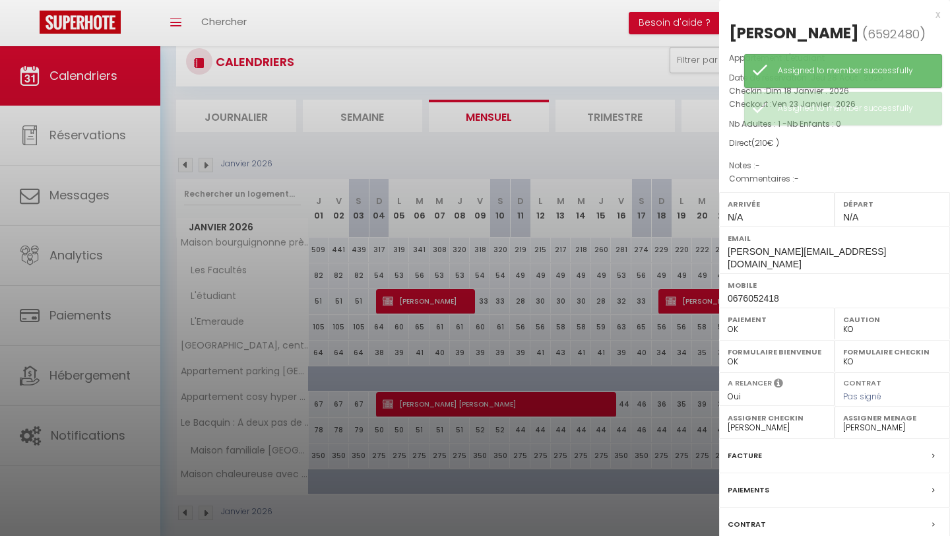
click at [878, 422] on select "- [PERSON_NAME] El [PERSON_NAME] [PERSON_NAME] [PERSON_NAME] [PERSON_NAME] [PER…" at bounding box center [892, 428] width 98 height 12
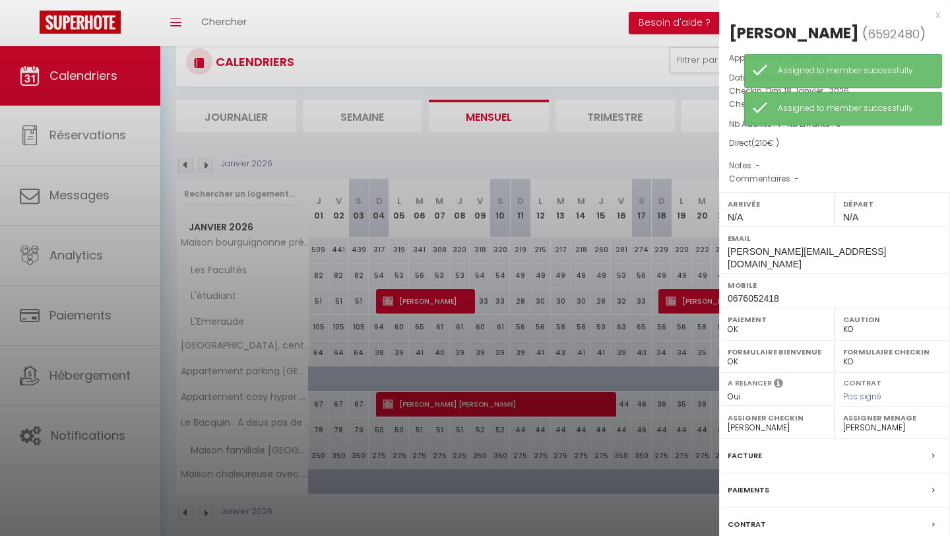
select select "53715"
click at [843, 422] on select "- [PERSON_NAME] El [PERSON_NAME] [PERSON_NAME] [PERSON_NAME] [PERSON_NAME] [PER…" at bounding box center [892, 428] width 98 height 12
click at [673, 348] on div at bounding box center [475, 268] width 950 height 536
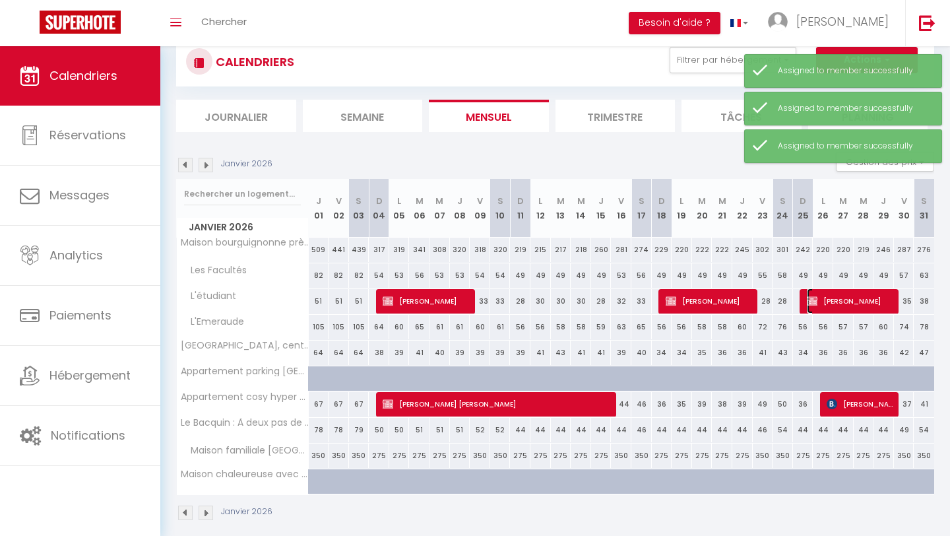
click at [832, 302] on span "[PERSON_NAME]" at bounding box center [851, 300] width 88 height 25
select select "49502"
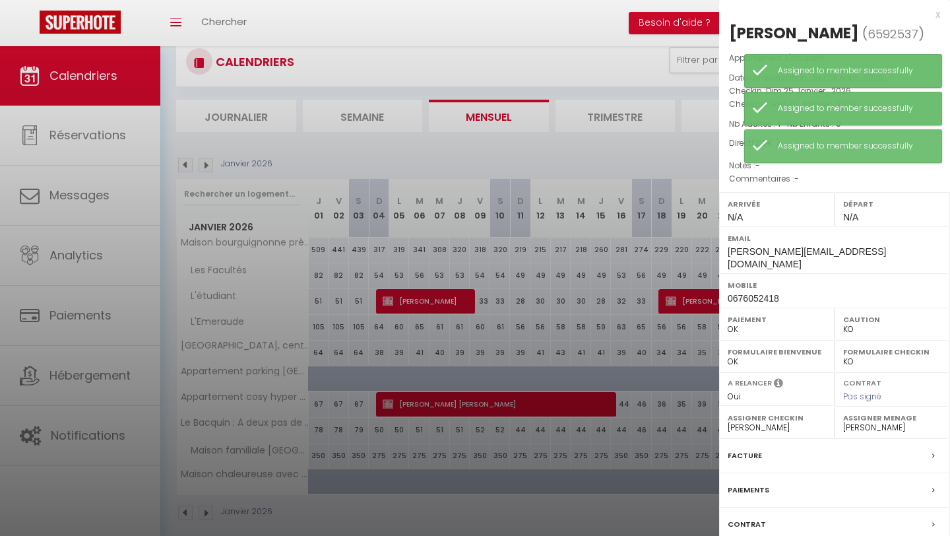
click at [807, 422] on select "- [PERSON_NAME] El [PERSON_NAME] [PERSON_NAME] [PERSON_NAME] [PERSON_NAME] [PER…" at bounding box center [777, 428] width 98 height 12
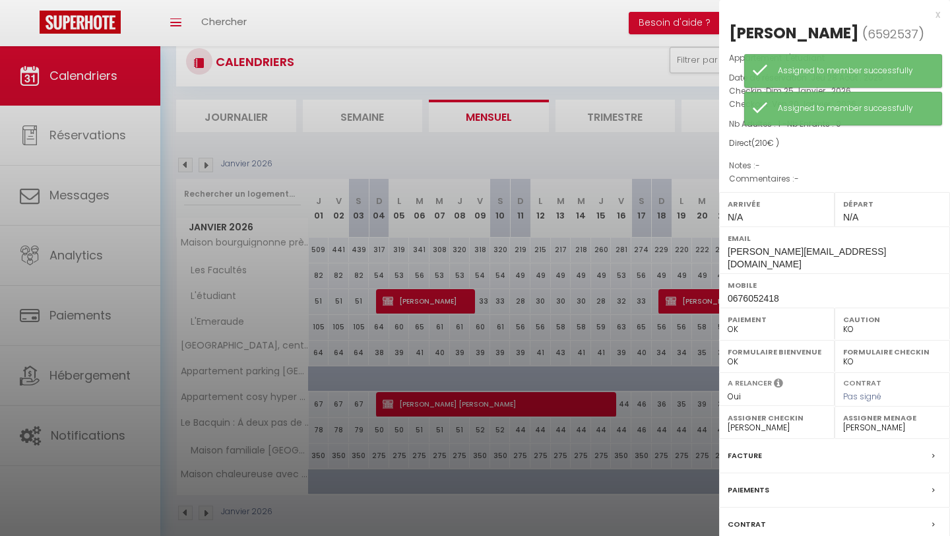
select select "53715"
click at [728, 422] on select "- [PERSON_NAME] El [PERSON_NAME] [PERSON_NAME] [PERSON_NAME] [PERSON_NAME] [PER…" at bounding box center [777, 428] width 98 height 12
click at [868, 422] on select "- [PERSON_NAME] El [PERSON_NAME] [PERSON_NAME] [PERSON_NAME] [PERSON_NAME] [PER…" at bounding box center [892, 428] width 98 height 12
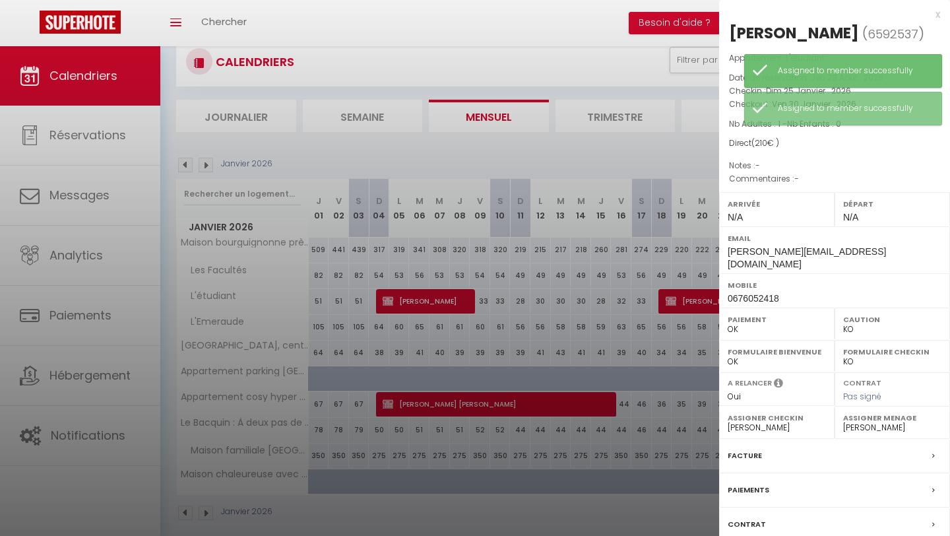
select select "53715"
click at [843, 422] on select "- [PERSON_NAME] El [PERSON_NAME] [PERSON_NAME] [PERSON_NAME] [PERSON_NAME] [PER…" at bounding box center [892, 428] width 98 height 12
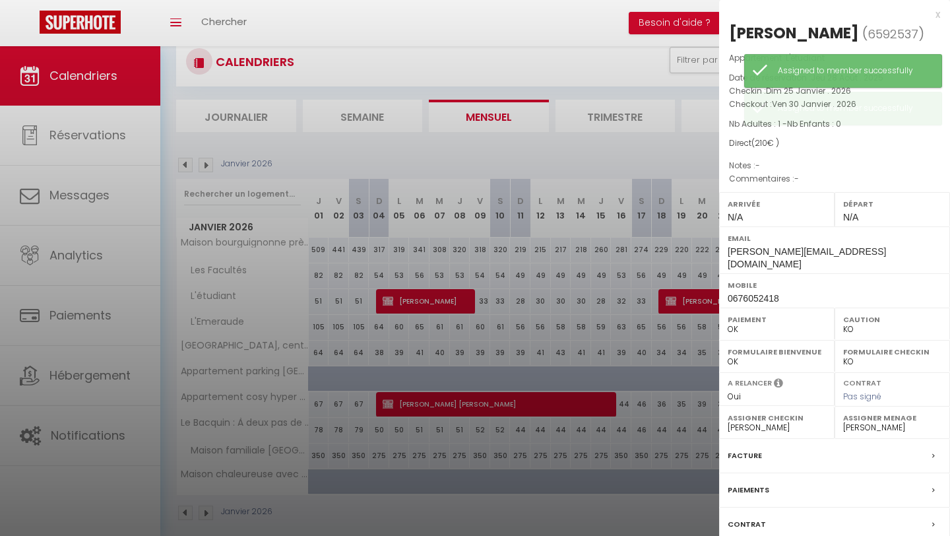
click at [619, 329] on div at bounding box center [475, 268] width 950 height 536
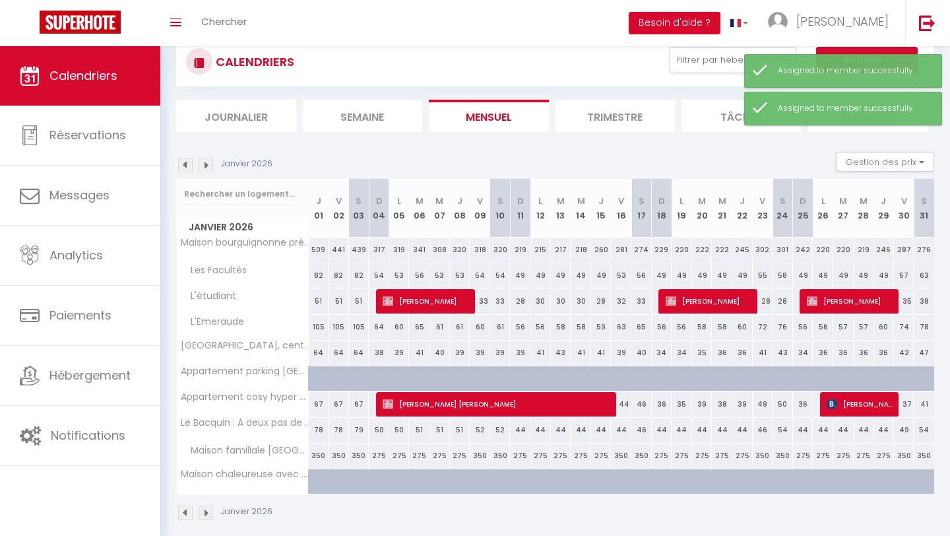
click at [205, 165] on img at bounding box center [206, 165] width 15 height 15
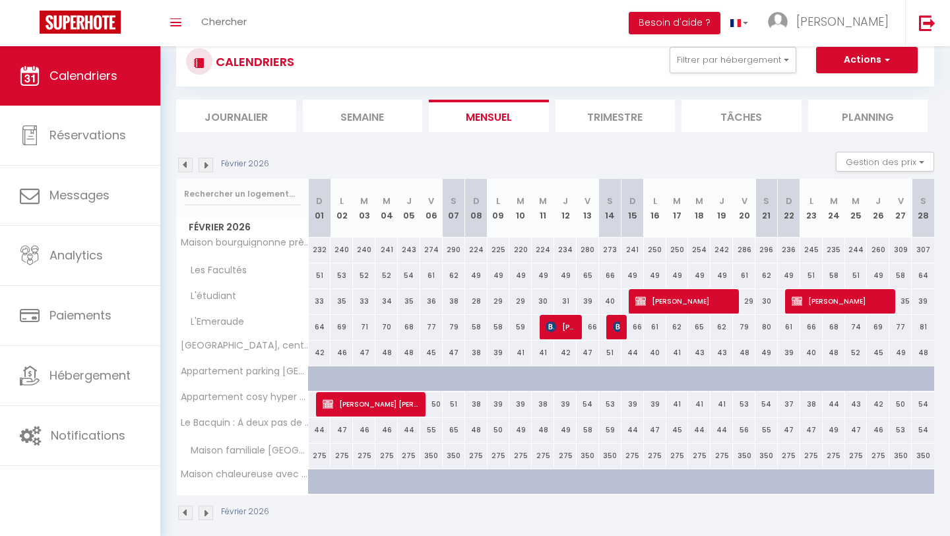
click at [189, 166] on img at bounding box center [185, 165] width 15 height 15
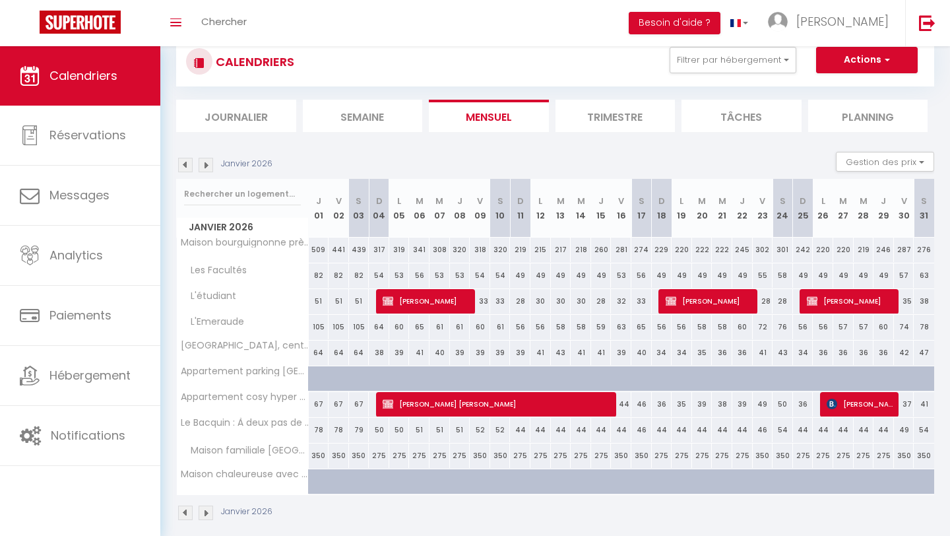
click at [209, 165] on img at bounding box center [206, 165] width 15 height 15
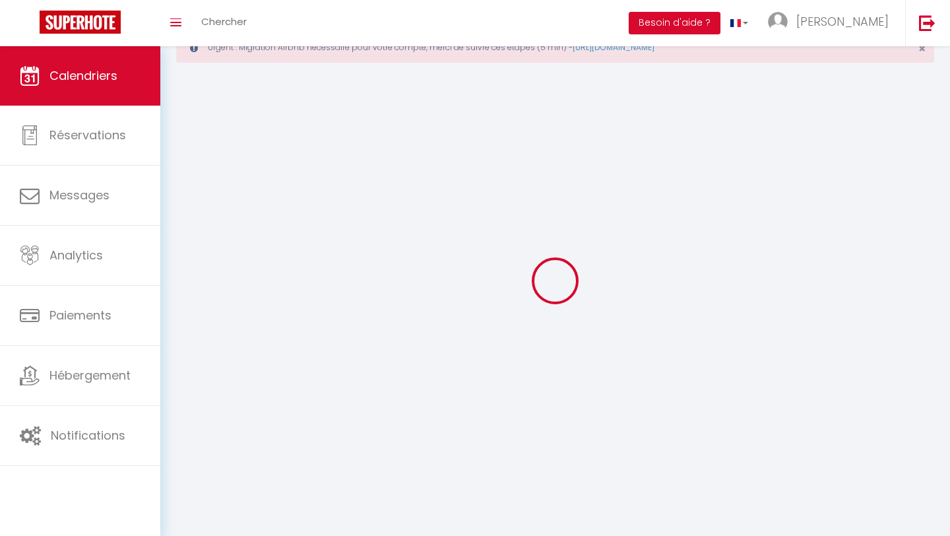
select select "KO"
select select "0"
select select "53715"
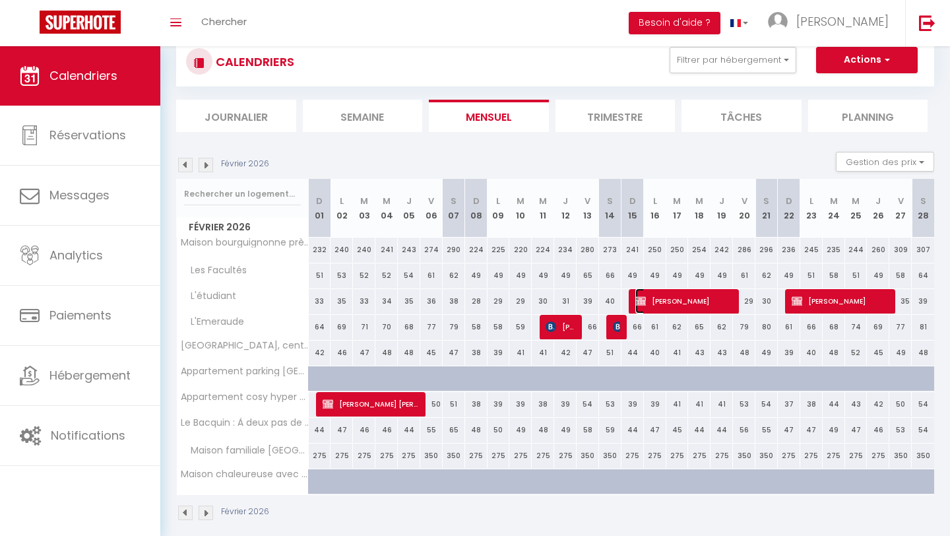
click at [690, 302] on span "[PERSON_NAME]" at bounding box center [684, 300] width 97 height 25
select select "49502"
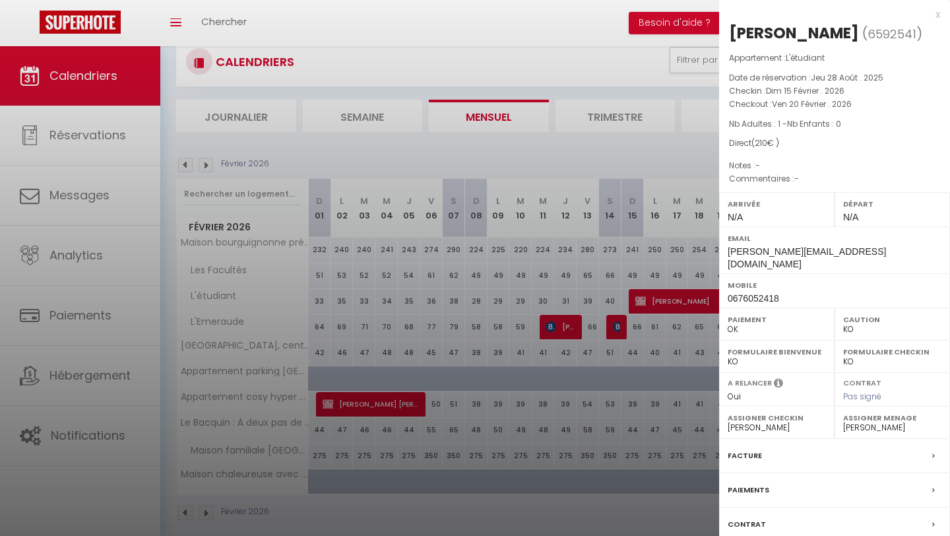
click at [789, 422] on select "- [PERSON_NAME] El [PERSON_NAME] [PERSON_NAME] [PERSON_NAME] [PERSON_NAME] [PER…" at bounding box center [777, 428] width 98 height 12
select select "53715"
click at [728, 422] on select "- [PERSON_NAME] El [PERSON_NAME] [PERSON_NAME] [PERSON_NAME] [PERSON_NAME] [PER…" at bounding box center [777, 428] width 98 height 12
click at [871, 422] on select "- [PERSON_NAME] El [PERSON_NAME] [PERSON_NAME] [PERSON_NAME] [PERSON_NAME] [PER…" at bounding box center [892, 428] width 98 height 12
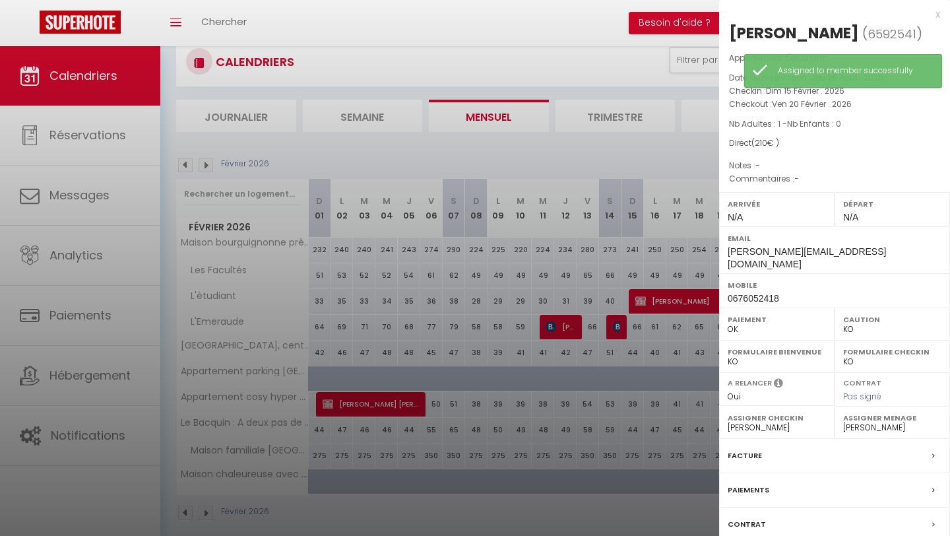
select select "53715"
click at [843, 422] on select "- [PERSON_NAME] El [PERSON_NAME] [PERSON_NAME] [PERSON_NAME] [PERSON_NAME] [PER…" at bounding box center [892, 428] width 98 height 12
click at [651, 345] on div at bounding box center [475, 268] width 950 height 536
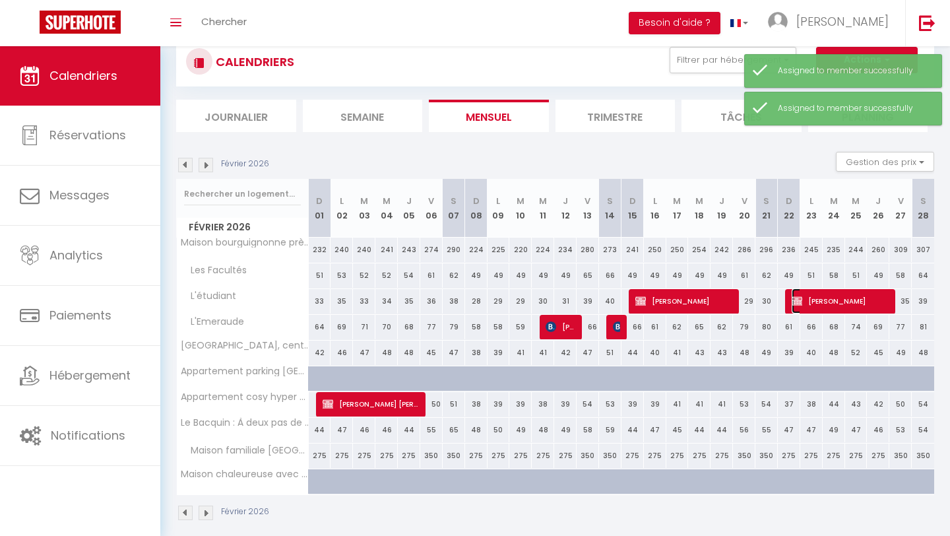
click at [827, 300] on span "[PERSON_NAME]" at bounding box center [840, 300] width 97 height 25
select select "49502"
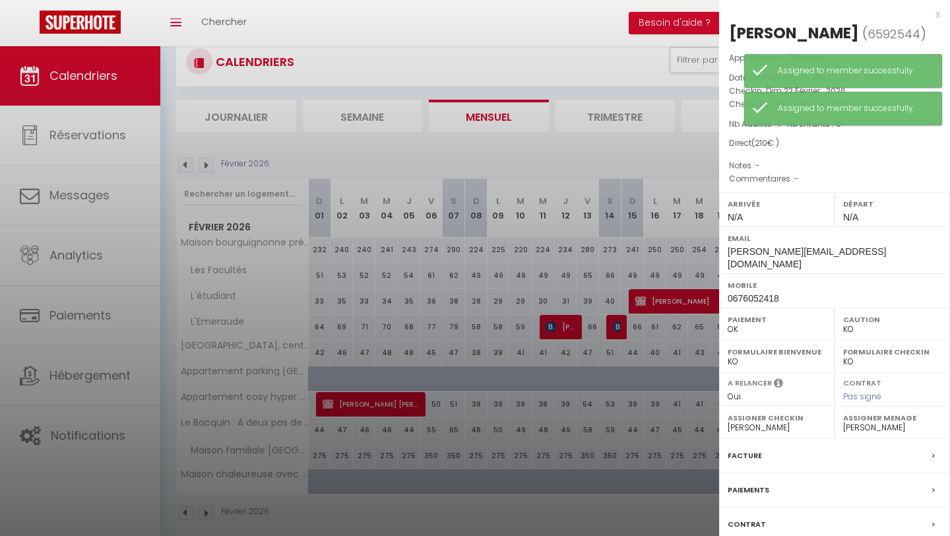
click at [770, 422] on select "- [PERSON_NAME] El [PERSON_NAME] [PERSON_NAME] [PERSON_NAME] [PERSON_NAME] [PER…" at bounding box center [777, 428] width 98 height 12
select select "53715"
click at [728, 422] on select "- [PERSON_NAME] El [PERSON_NAME] [PERSON_NAME] [PERSON_NAME] [PERSON_NAME] [PER…" at bounding box center [777, 428] width 98 height 12
click at [665, 358] on div at bounding box center [475, 268] width 950 height 536
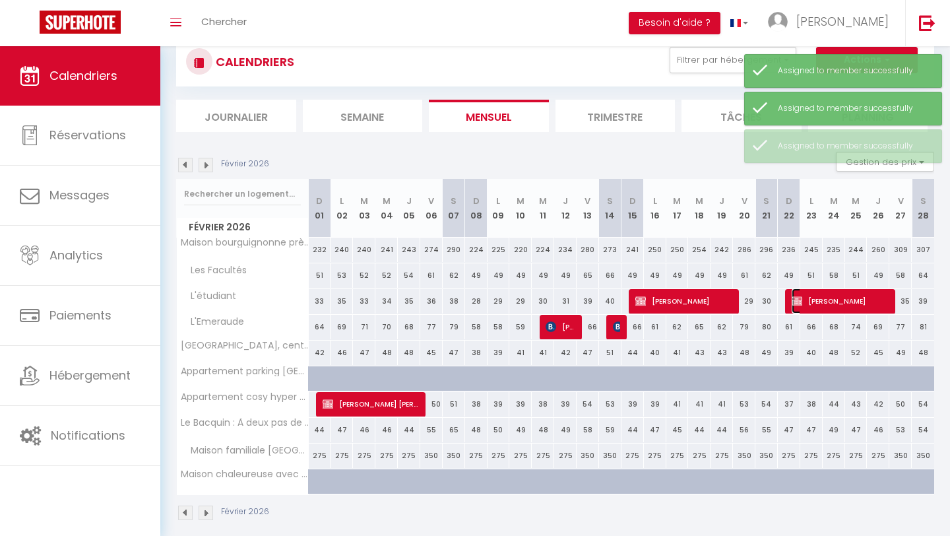
click at [850, 304] on span "[PERSON_NAME]" at bounding box center [840, 300] width 97 height 25
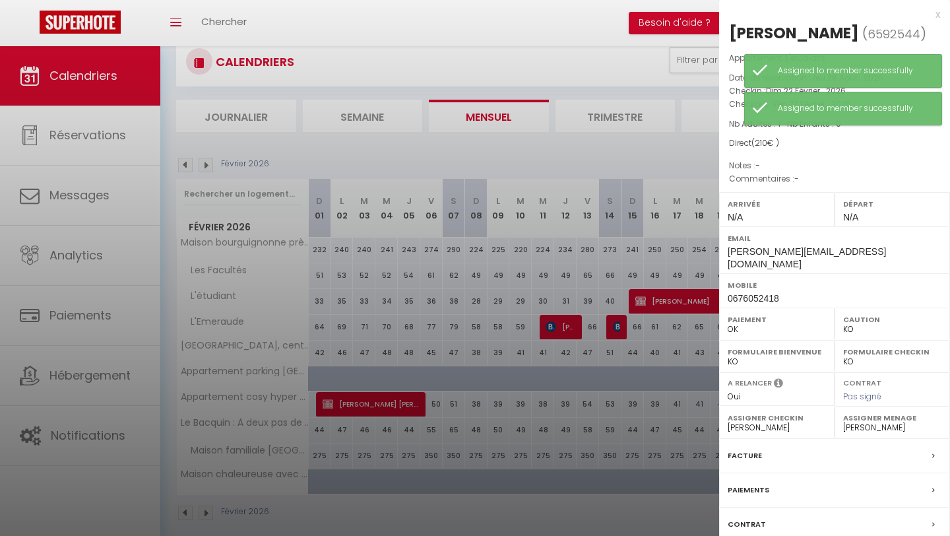
click at [897, 422] on select "- [PERSON_NAME] El [PERSON_NAME] [PERSON_NAME] [PERSON_NAME] [PERSON_NAME] [PER…" at bounding box center [892, 428] width 98 height 12
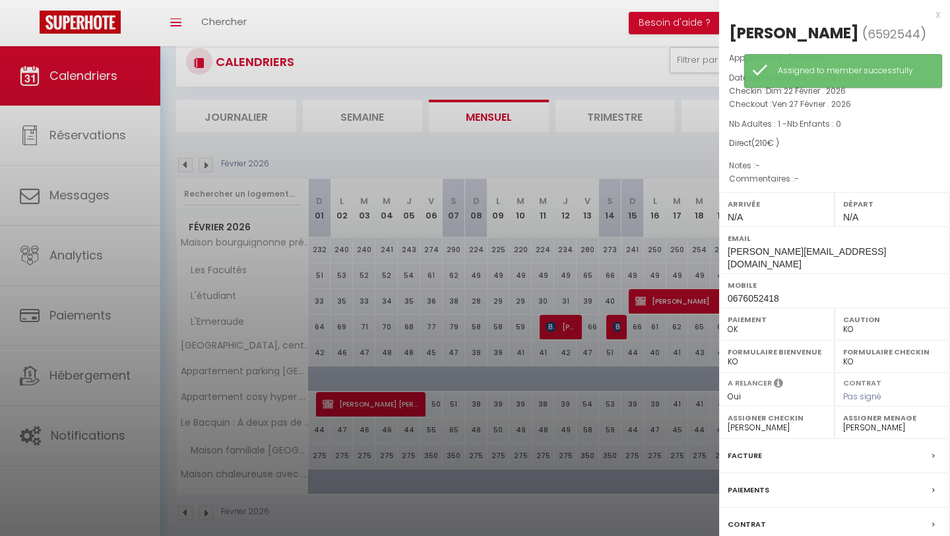
select select "53715"
click at [843, 422] on select "- [PERSON_NAME] El [PERSON_NAME] [PERSON_NAME] [PERSON_NAME] [PERSON_NAME] [PER…" at bounding box center [892, 428] width 98 height 12
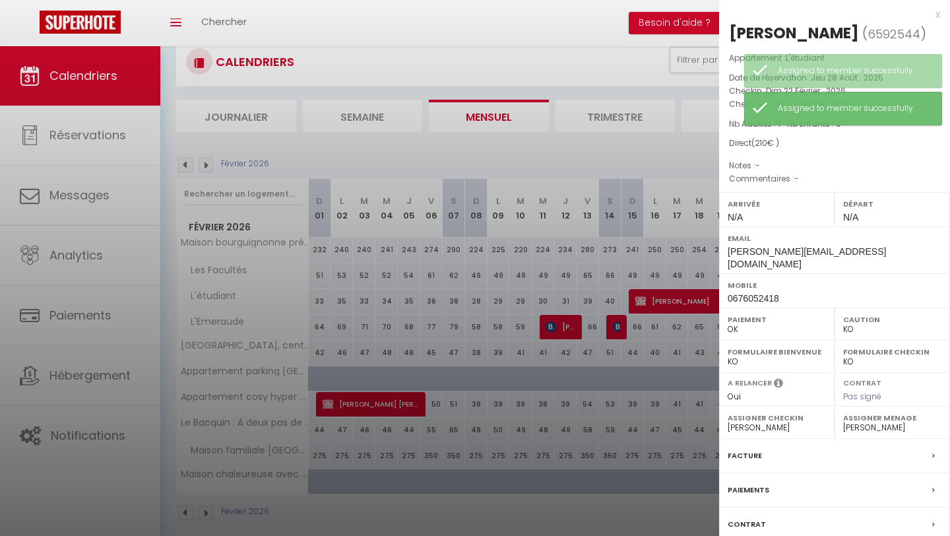
click at [209, 164] on div at bounding box center [475, 268] width 950 height 536
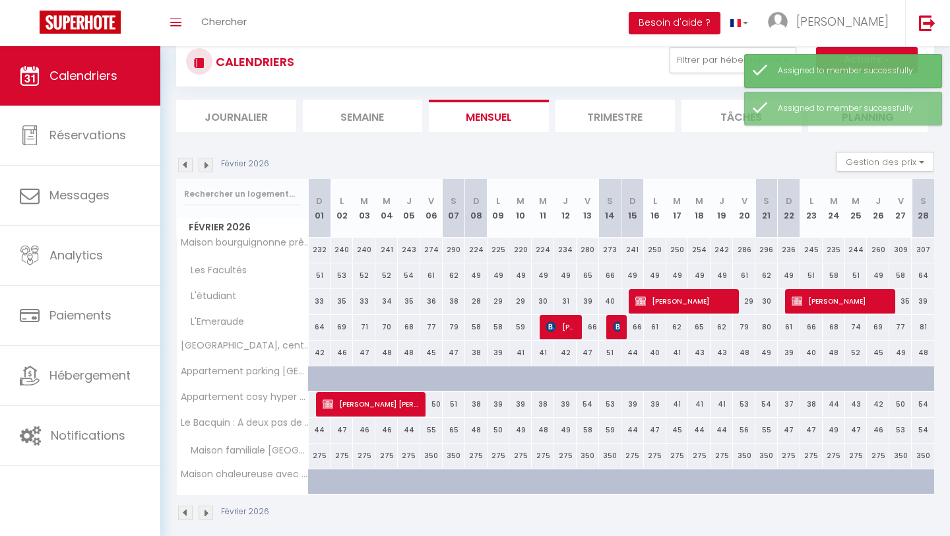
click at [209, 164] on img at bounding box center [206, 165] width 15 height 15
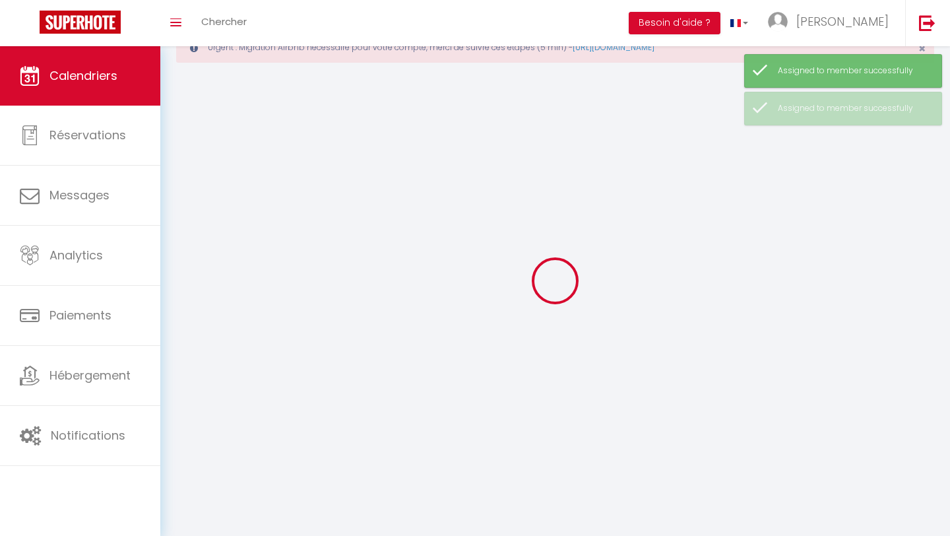
select select "KO"
select select "0"
select select "53715"
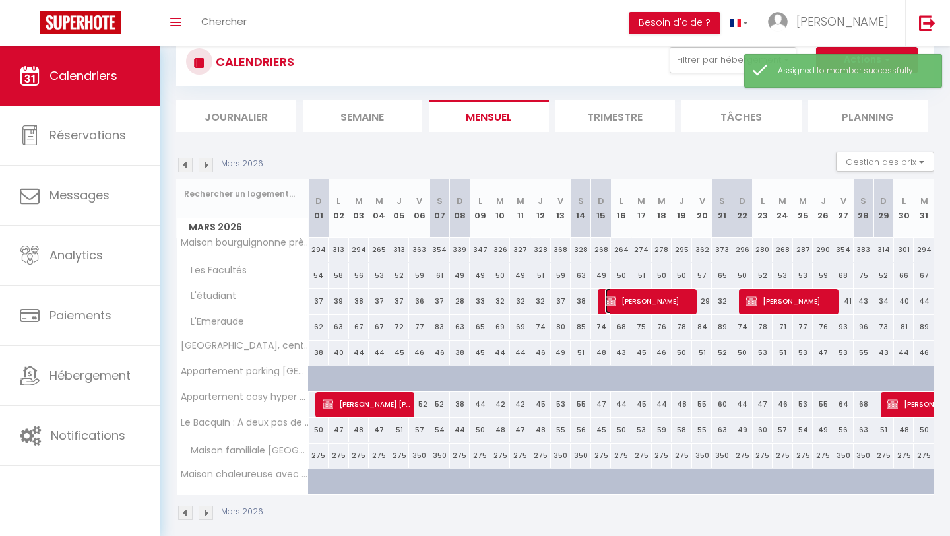
click at [624, 308] on span "[PERSON_NAME]" at bounding box center [649, 300] width 88 height 25
select select "49502"
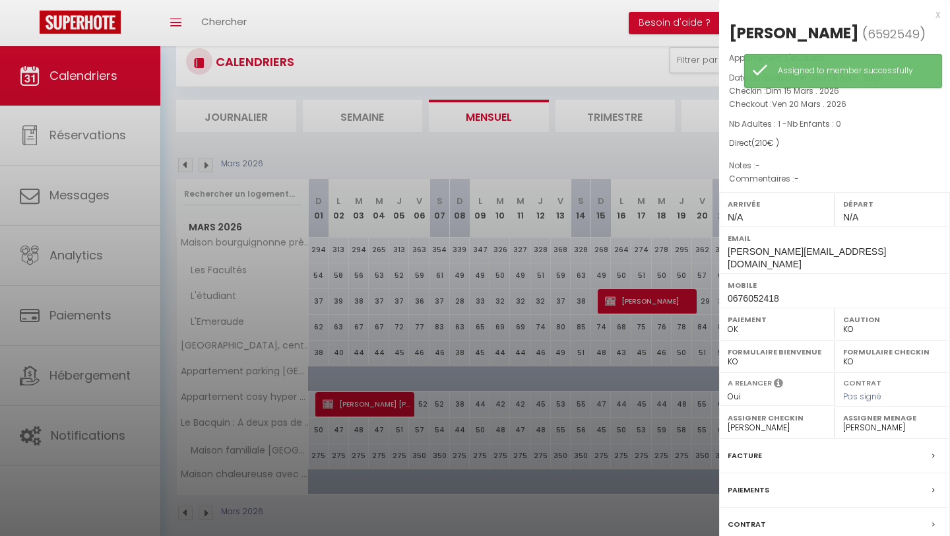
click at [780, 411] on label "Assigner Checkin" at bounding box center [777, 417] width 98 height 13
click at [779, 422] on select "- [PERSON_NAME] El [PERSON_NAME] [PERSON_NAME] [PERSON_NAME] [PERSON_NAME] [PER…" at bounding box center [777, 428] width 98 height 12
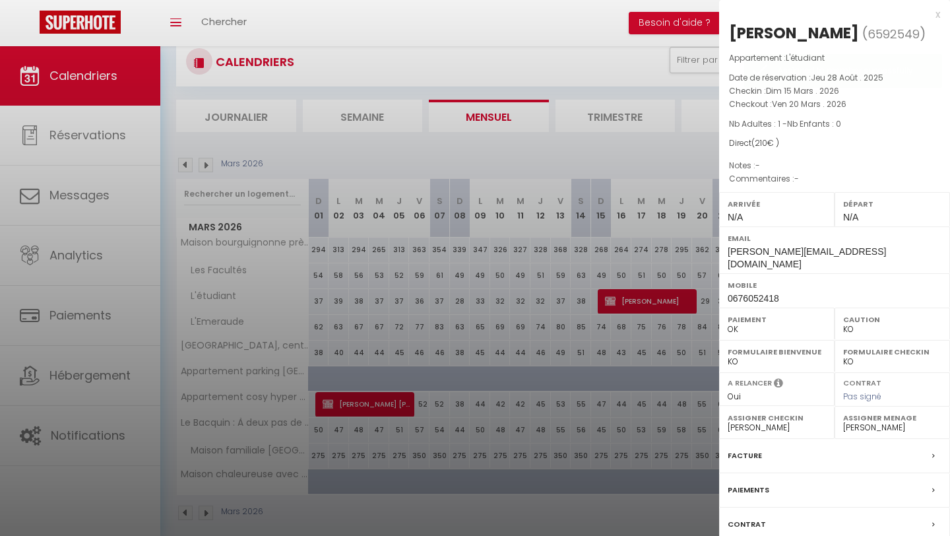
select select "53715"
click at [728, 422] on select "- [PERSON_NAME] El [PERSON_NAME] [PERSON_NAME] [PERSON_NAME] [PERSON_NAME] [PER…" at bounding box center [777, 428] width 98 height 12
click at [882, 422] on select "- [PERSON_NAME] El [PERSON_NAME] [PERSON_NAME] [PERSON_NAME] [PERSON_NAME] [PER…" at bounding box center [892, 428] width 98 height 12
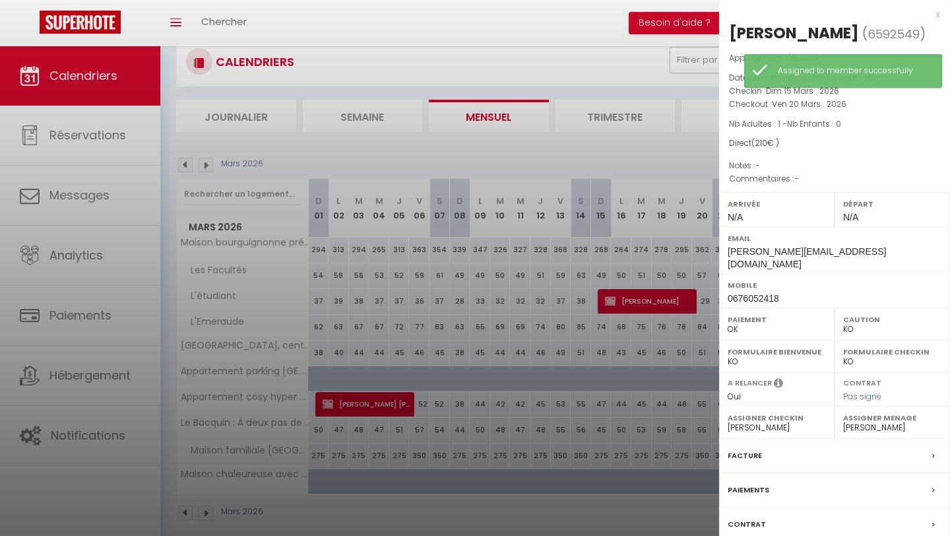
select select "53715"
click at [843, 422] on select "- [PERSON_NAME] El [PERSON_NAME] [PERSON_NAME] [PERSON_NAME] [PERSON_NAME] [PER…" at bounding box center [892, 428] width 98 height 12
click at [649, 337] on div at bounding box center [475, 268] width 950 height 536
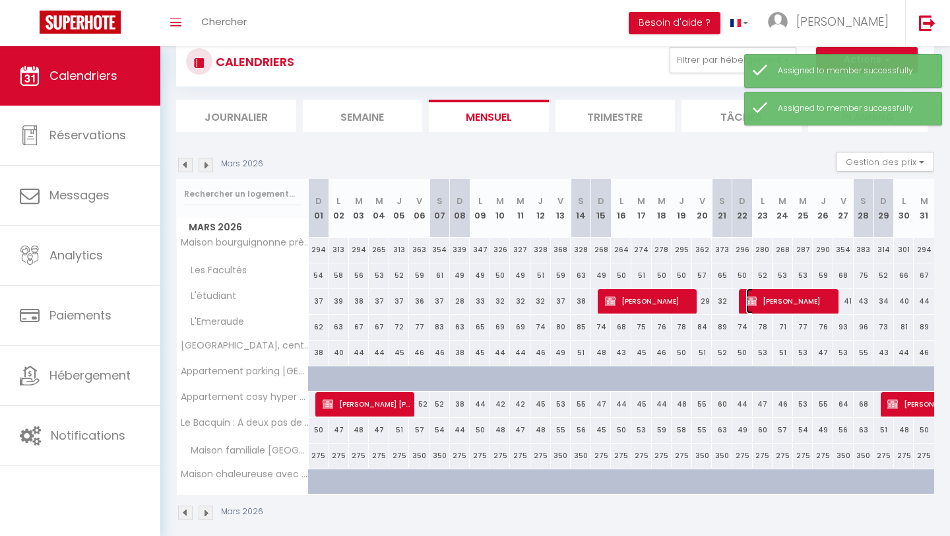
click at [806, 304] on span "[PERSON_NAME]" at bounding box center [790, 300] width 88 height 25
select select "49502"
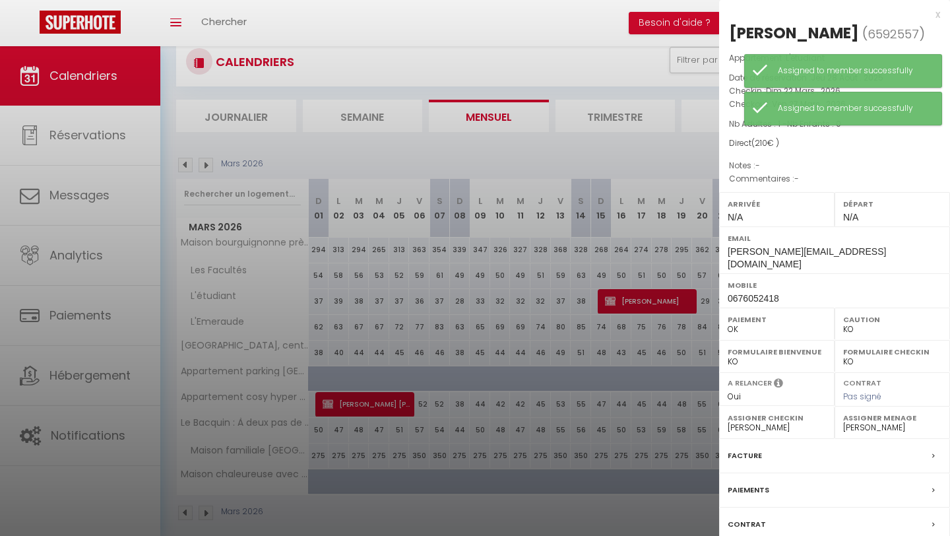
click at [801, 422] on select "- [PERSON_NAME] El [PERSON_NAME] [PERSON_NAME] [PERSON_NAME] [PERSON_NAME] [PER…" at bounding box center [777, 428] width 98 height 12
select select "53715"
click at [728, 422] on select "- [PERSON_NAME] El [PERSON_NAME] [PERSON_NAME] [PERSON_NAME] [PERSON_NAME] [PER…" at bounding box center [777, 428] width 98 height 12
click at [877, 422] on select "- [PERSON_NAME] El [PERSON_NAME] [PERSON_NAME] [PERSON_NAME] [PERSON_NAME] [PER…" at bounding box center [892, 428] width 98 height 12
select select "53715"
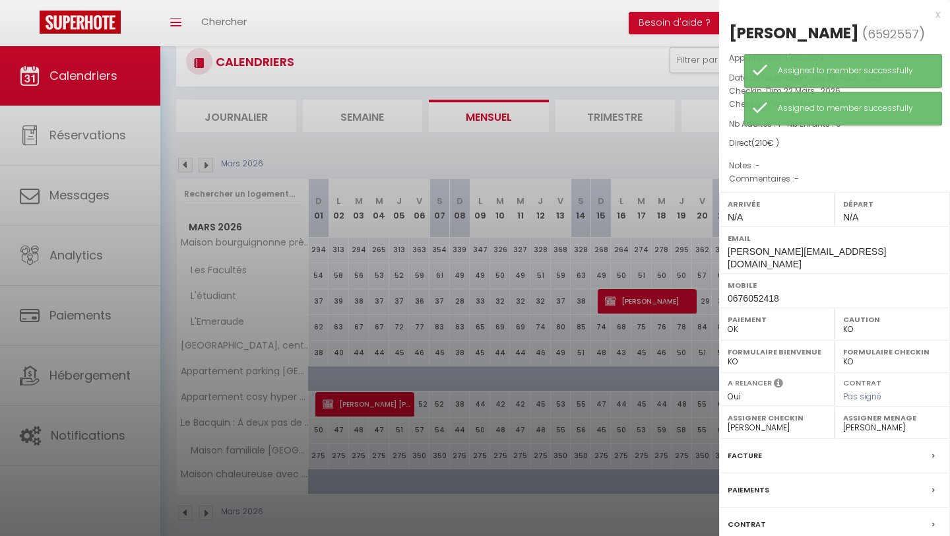
click at [843, 422] on select "- [PERSON_NAME] El [PERSON_NAME] [PERSON_NAME] [PERSON_NAME] [PERSON_NAME] [PER…" at bounding box center [892, 428] width 98 height 12
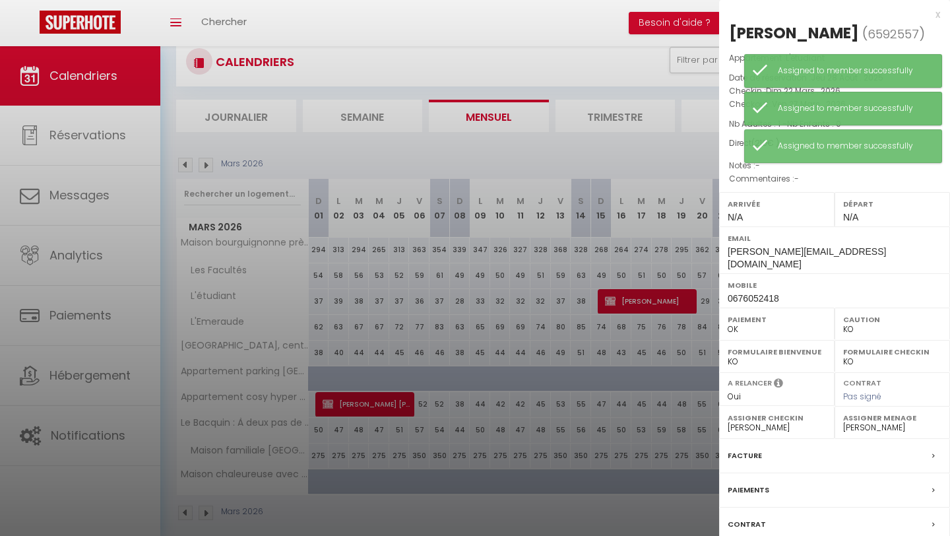
click at [209, 166] on div at bounding box center [475, 268] width 950 height 536
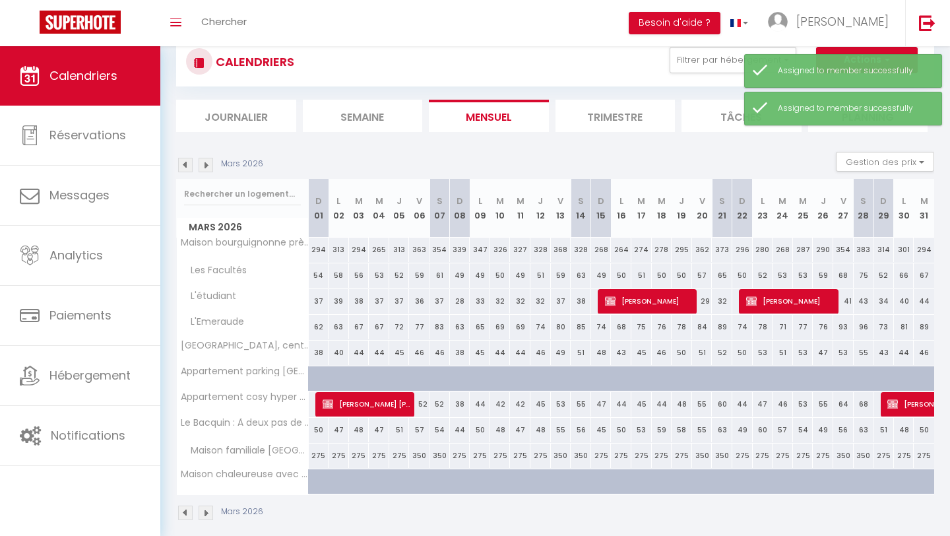
click at [209, 166] on img at bounding box center [206, 165] width 15 height 15
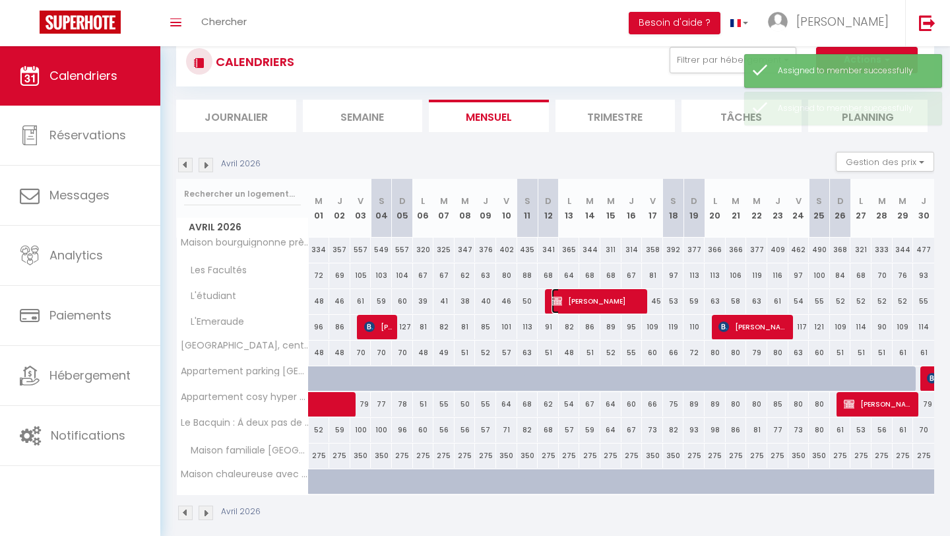
click at [643, 296] on span "[PERSON_NAME]" at bounding box center [598, 300] width 92 height 25
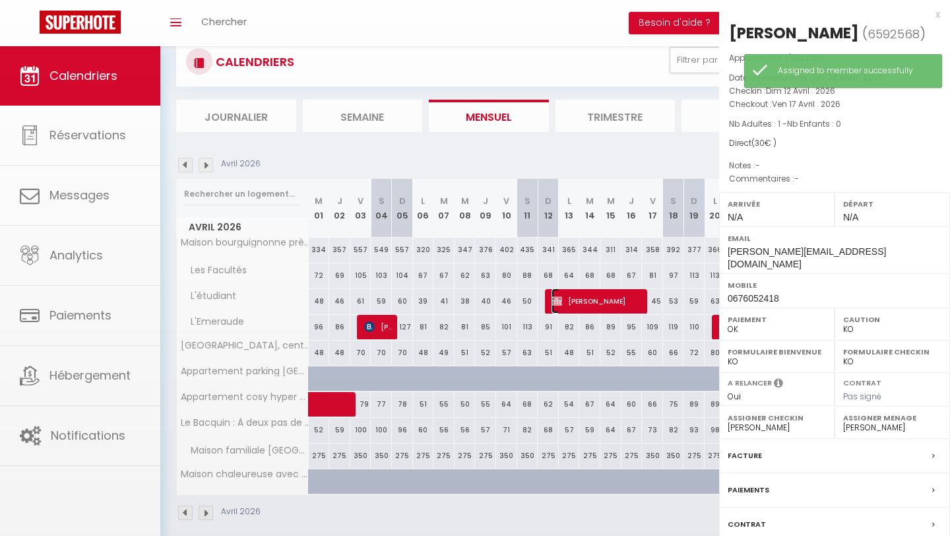
select select "49502"
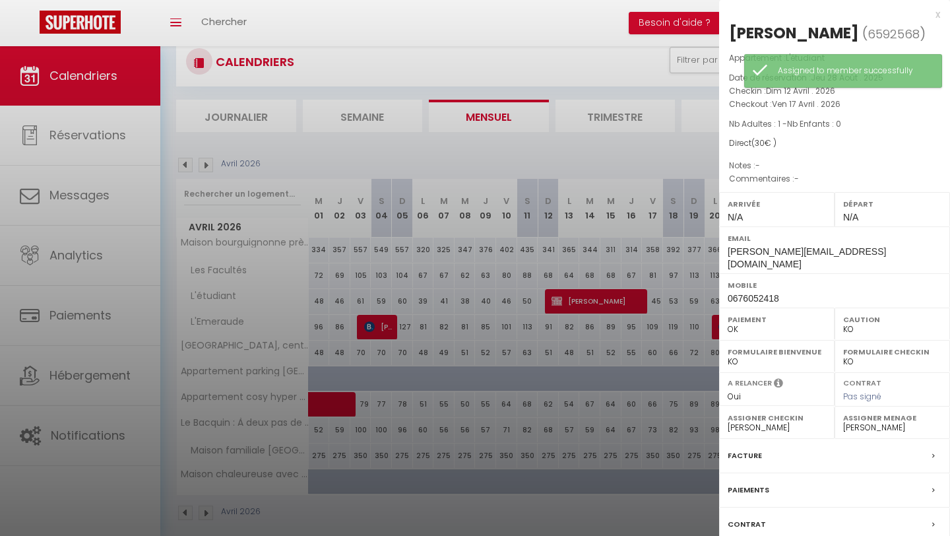
click at [797, 439] on div "Facture" at bounding box center [834, 456] width 231 height 34
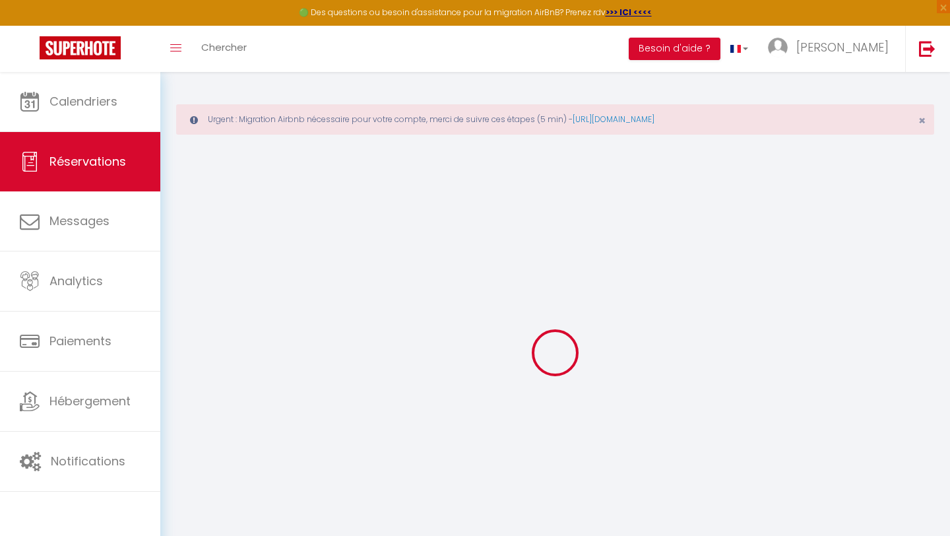
select select
checkbox input "false"
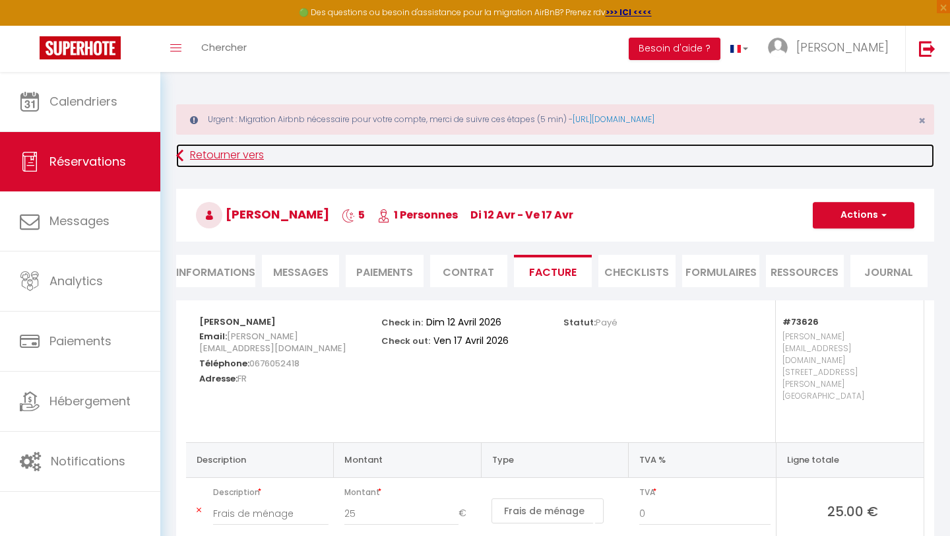
click at [222, 149] on link "Retourner vers" at bounding box center [555, 156] width 758 height 24
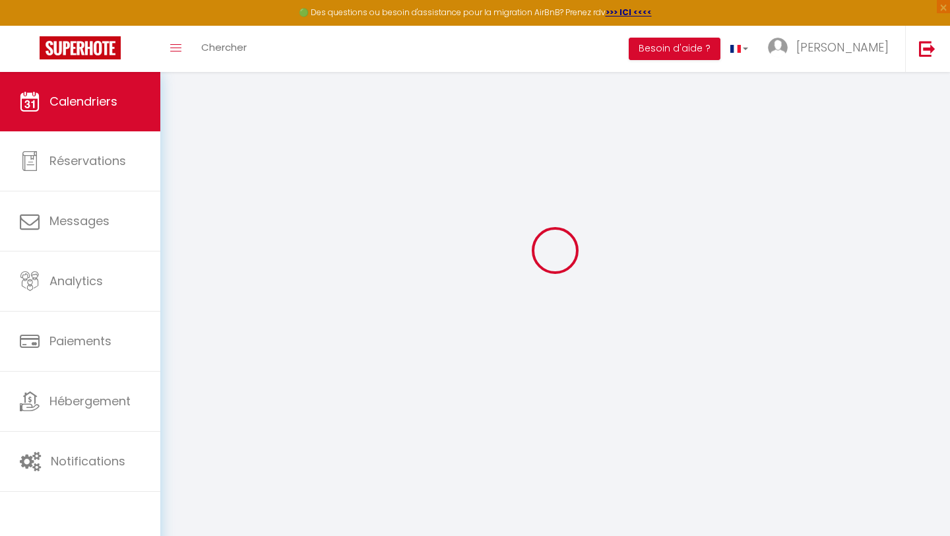
scroll to position [72, 0]
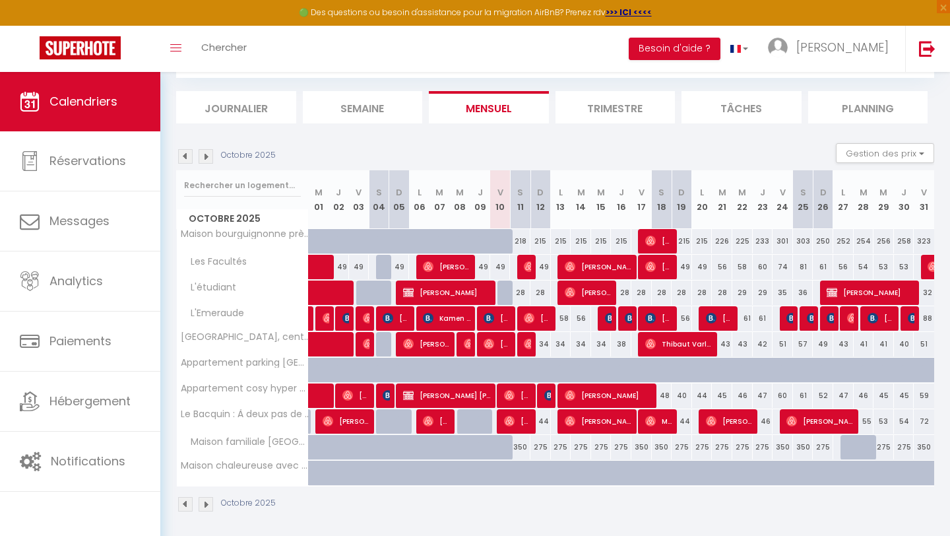
click at [211, 154] on img at bounding box center [206, 156] width 15 height 15
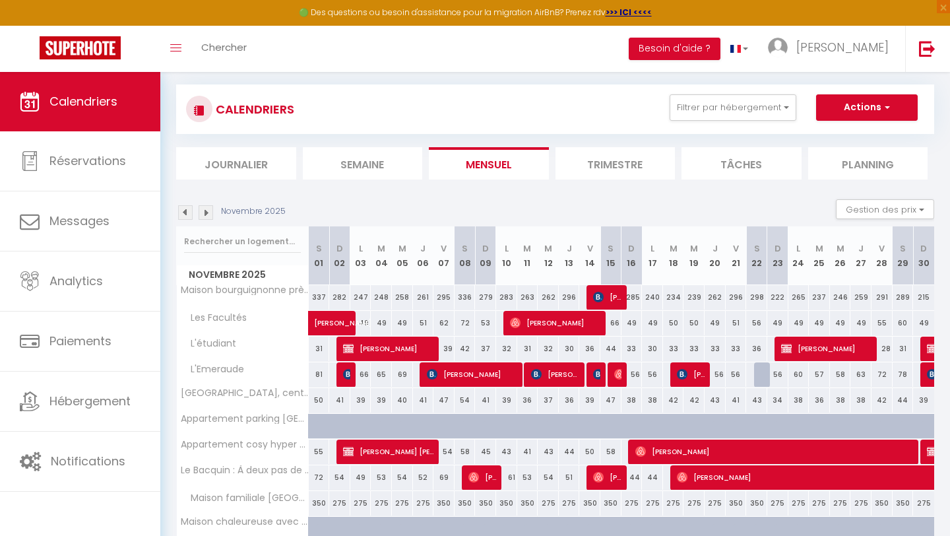
click at [211, 154] on li "Journalier" at bounding box center [236, 163] width 120 height 32
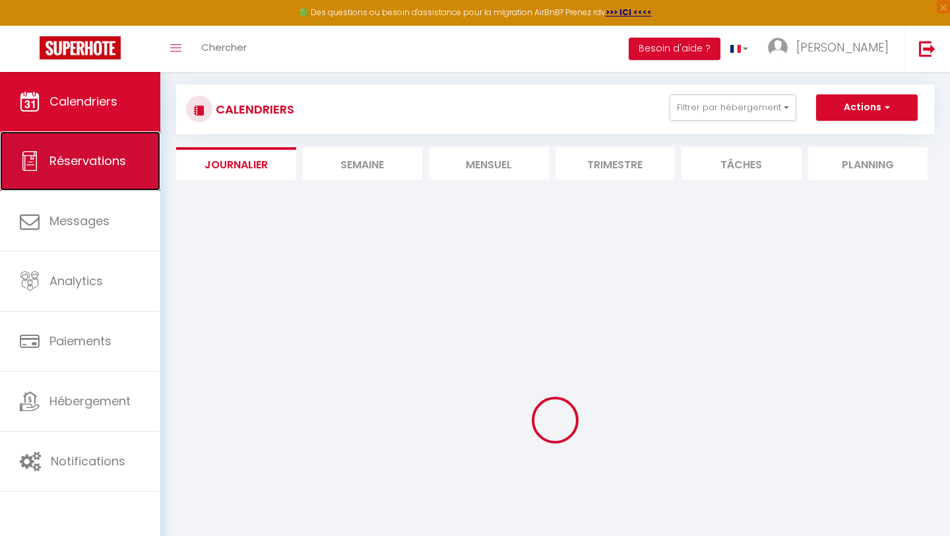
click at [63, 157] on span "Réservations" at bounding box center [88, 160] width 77 height 17
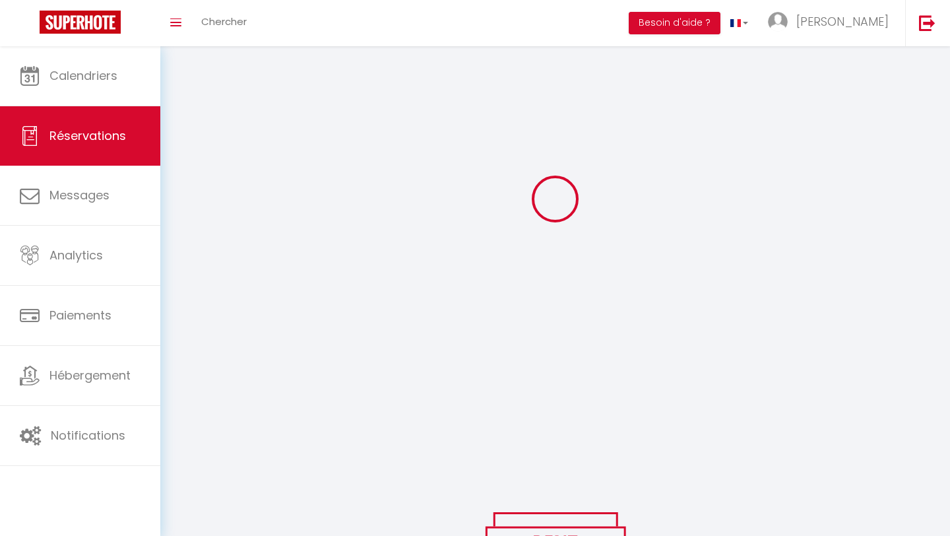
scroll to position [256, 0]
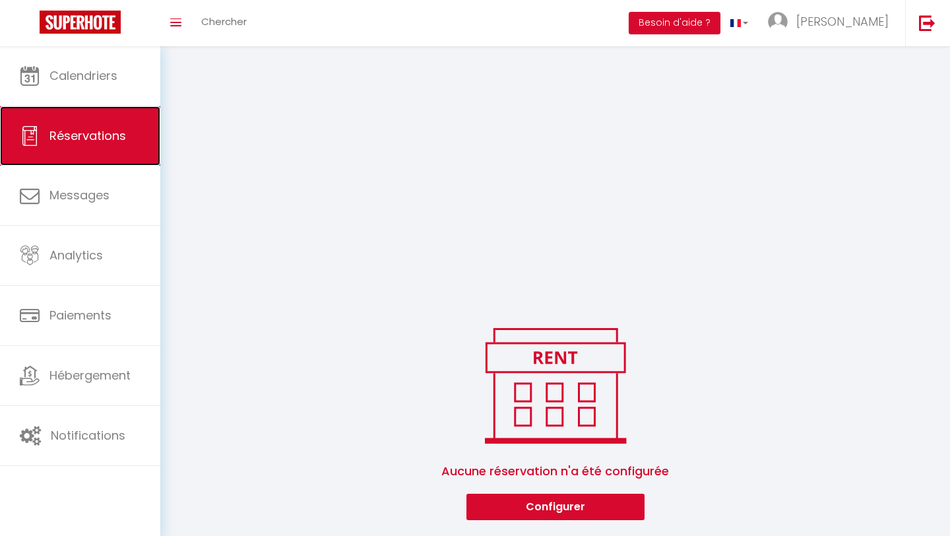
click at [92, 145] on link "Réservations" at bounding box center [80, 135] width 160 height 59
click at [84, 127] on span "Réservations" at bounding box center [88, 135] width 77 height 17
